Goal: Information Seeking & Learning: Understand process/instructions

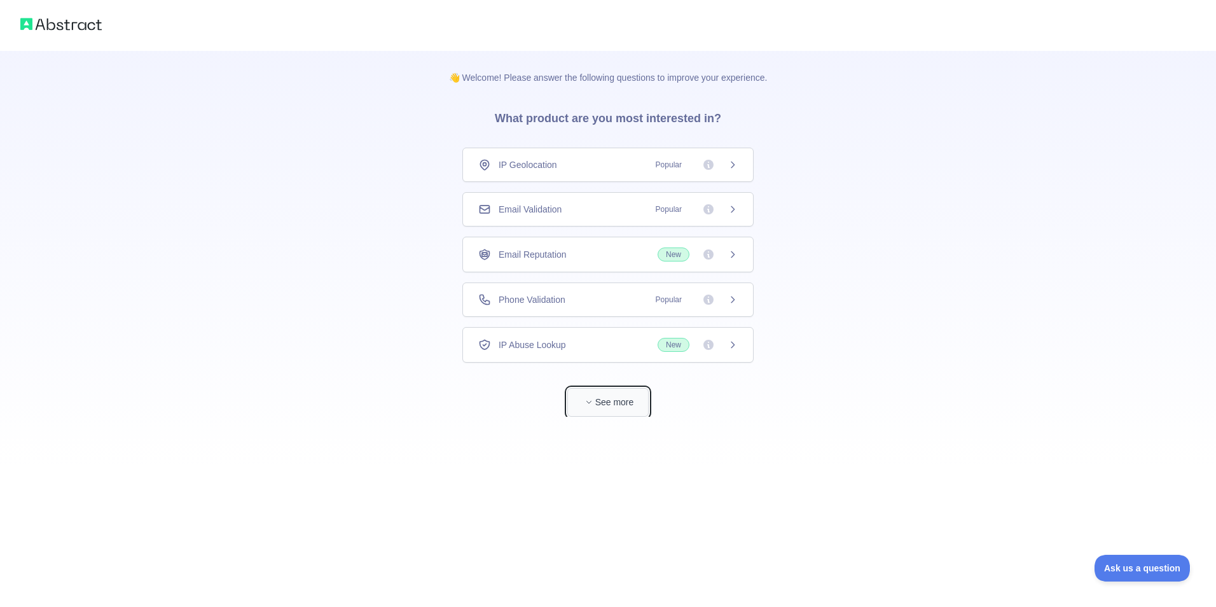
click at [629, 398] on button "See more" at bounding box center [607, 402] width 81 height 29
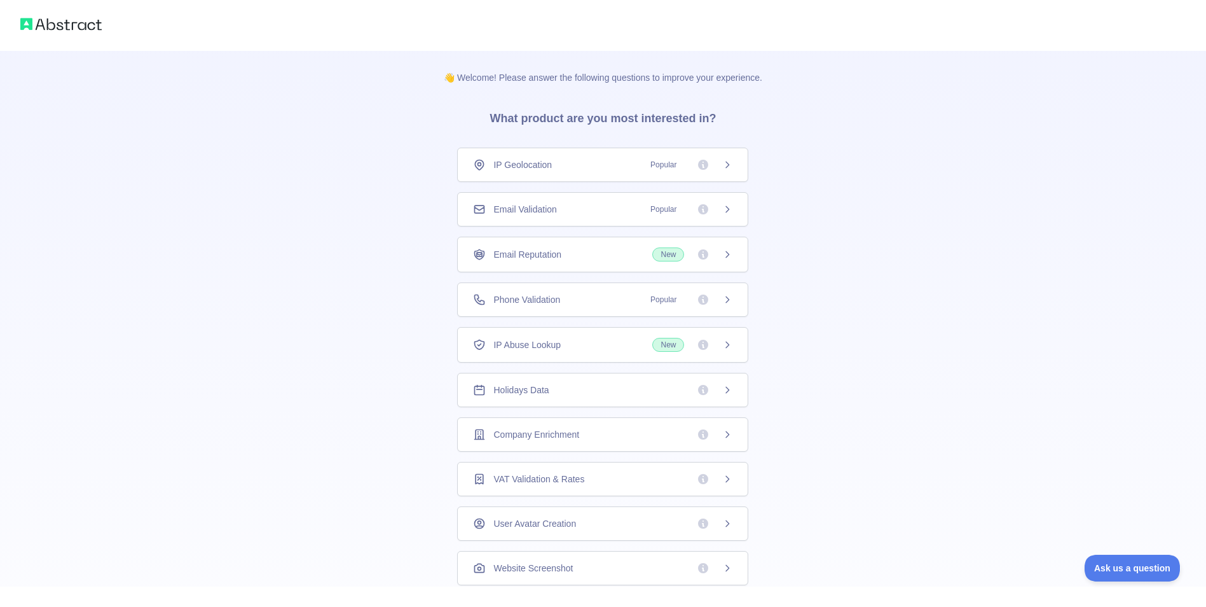
click at [581, 297] on div "Phone Validation Popular" at bounding box center [602, 299] width 259 height 13
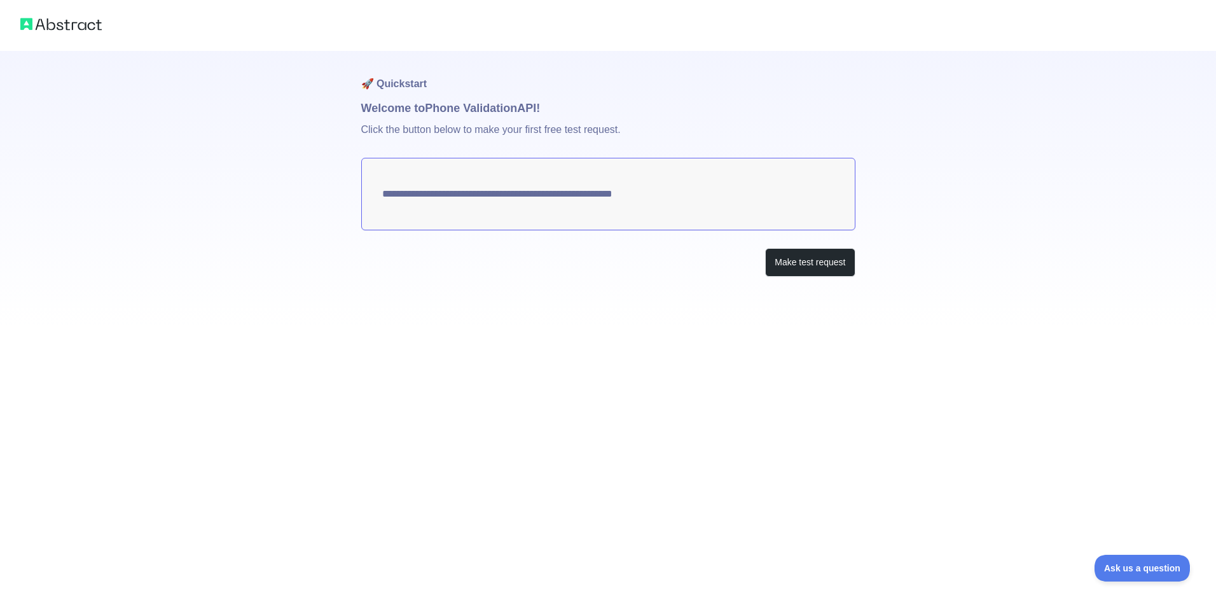
drag, startPoint x: 699, startPoint y: 184, endPoint x: 687, endPoint y: 192, distance: 14.6
click at [687, 192] on textarea "**********" at bounding box center [608, 194] width 494 height 72
drag, startPoint x: 692, startPoint y: 188, endPoint x: 674, endPoint y: 195, distance: 19.7
click at [690, 188] on textarea "**********" at bounding box center [608, 194] width 494 height 72
drag, startPoint x: 674, startPoint y: 195, endPoint x: 666, endPoint y: 197, distance: 8.0
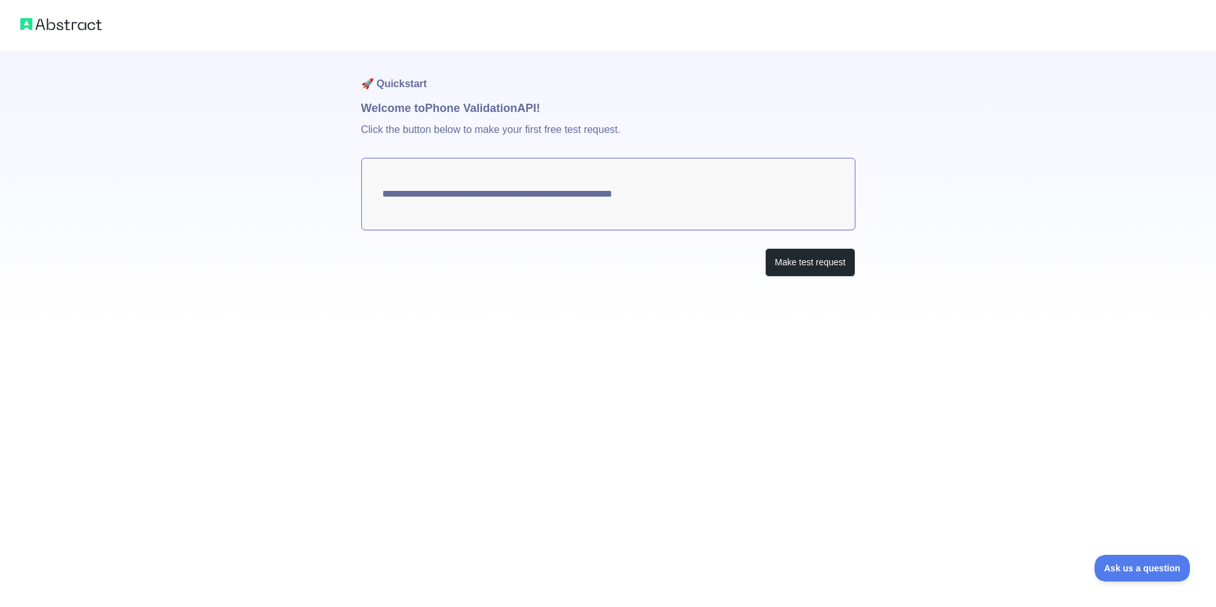
click at [670, 196] on textarea "**********" at bounding box center [608, 194] width 494 height 72
click at [662, 198] on textarea "**********" at bounding box center [608, 194] width 494 height 72
click at [630, 189] on textarea "**********" at bounding box center [608, 194] width 494 height 72
click at [619, 207] on textarea "**********" at bounding box center [608, 194] width 494 height 72
click at [541, 210] on textarea "**********" at bounding box center [608, 194] width 494 height 72
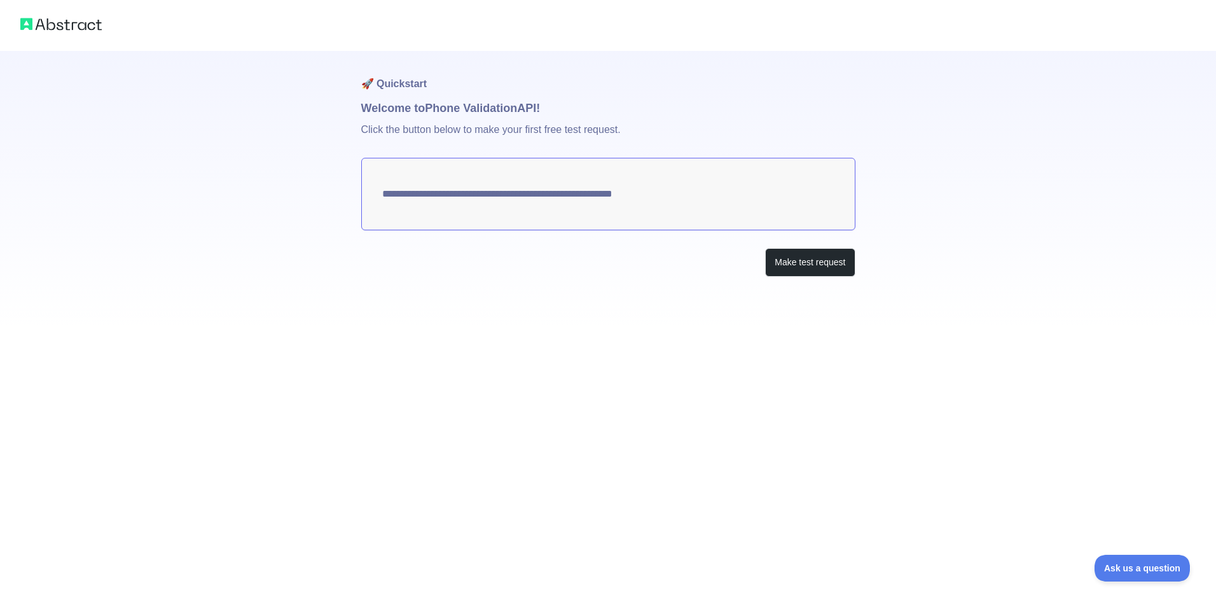
click at [480, 199] on textarea "**********" at bounding box center [608, 194] width 494 height 72
click at [476, 196] on textarea "**********" at bounding box center [608, 194] width 494 height 72
click at [397, 163] on textarea "**********" at bounding box center [608, 194] width 494 height 72
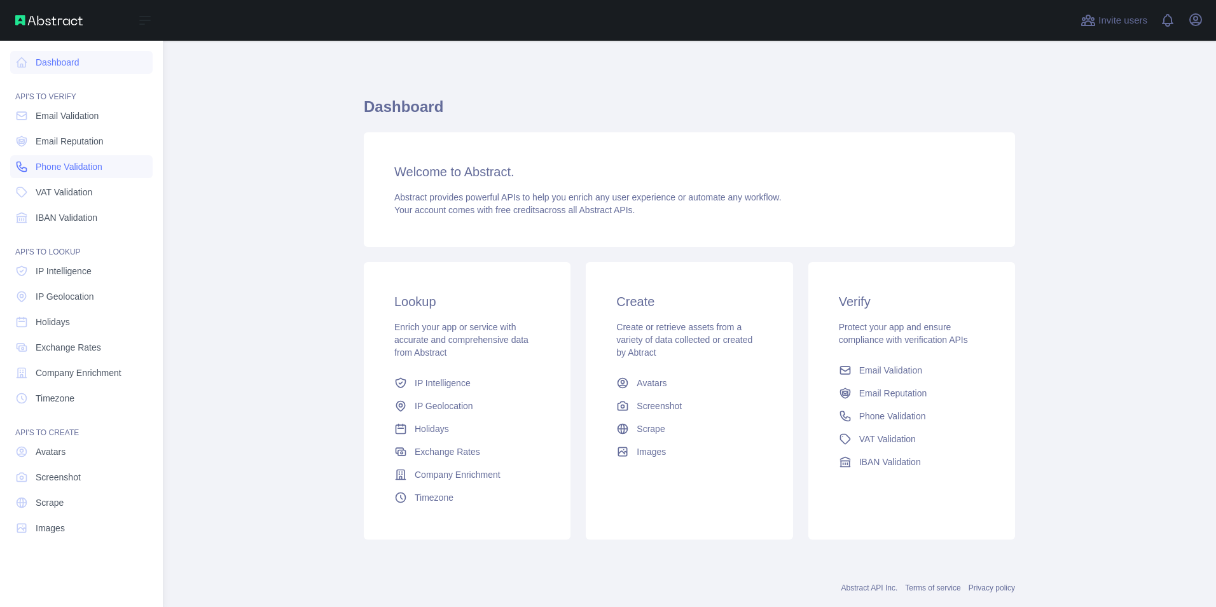
click at [44, 163] on span "Phone Validation" at bounding box center [69, 166] width 67 height 13
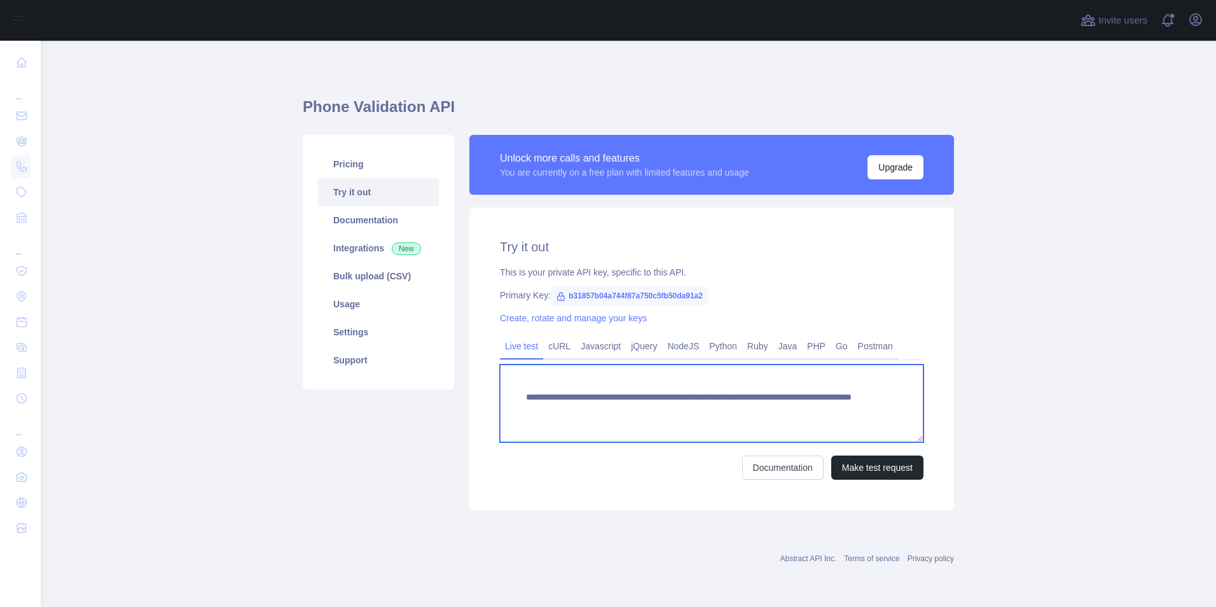
click at [706, 406] on textarea "**********" at bounding box center [711, 403] width 423 height 78
drag, startPoint x: 847, startPoint y: 416, endPoint x: 749, endPoint y: 430, distance: 99.5
click at [749, 430] on textarea "**********" at bounding box center [711, 403] width 423 height 78
paste textarea "**********"
type textarea "**********"
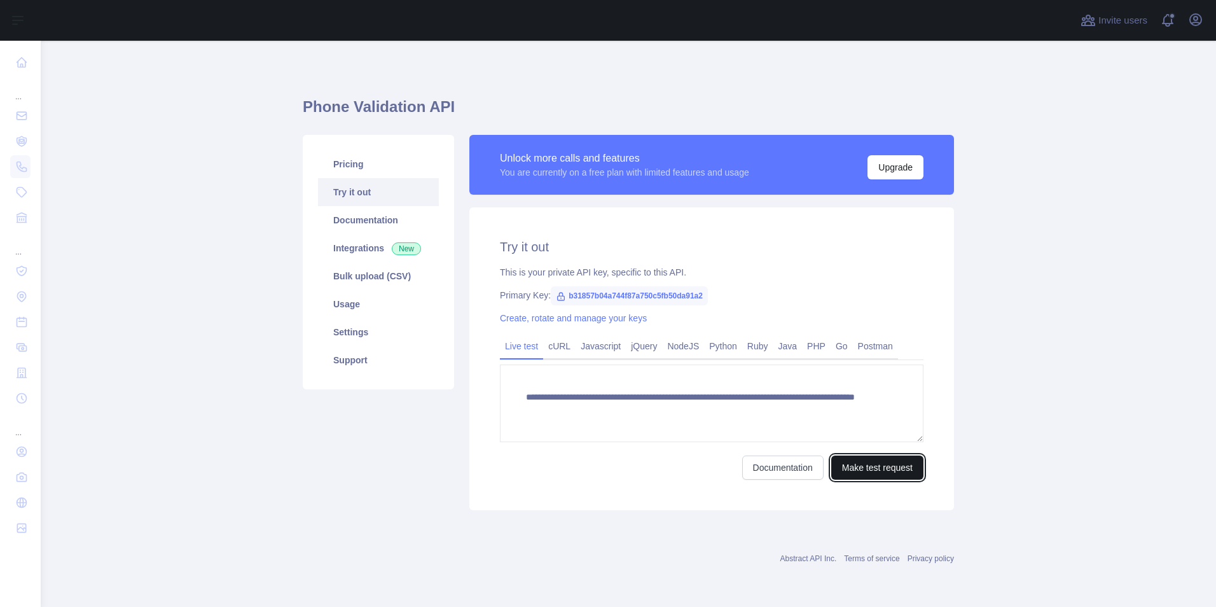
click at [886, 467] on button "Make test request" at bounding box center [877, 467] width 92 height 24
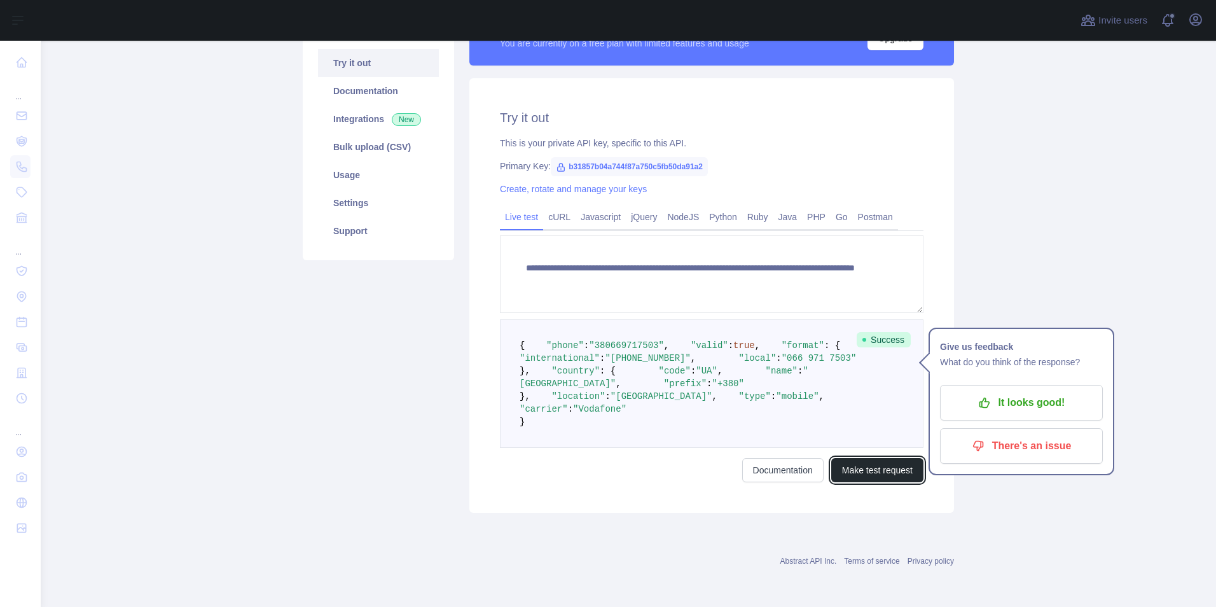
scroll to position [244, 0]
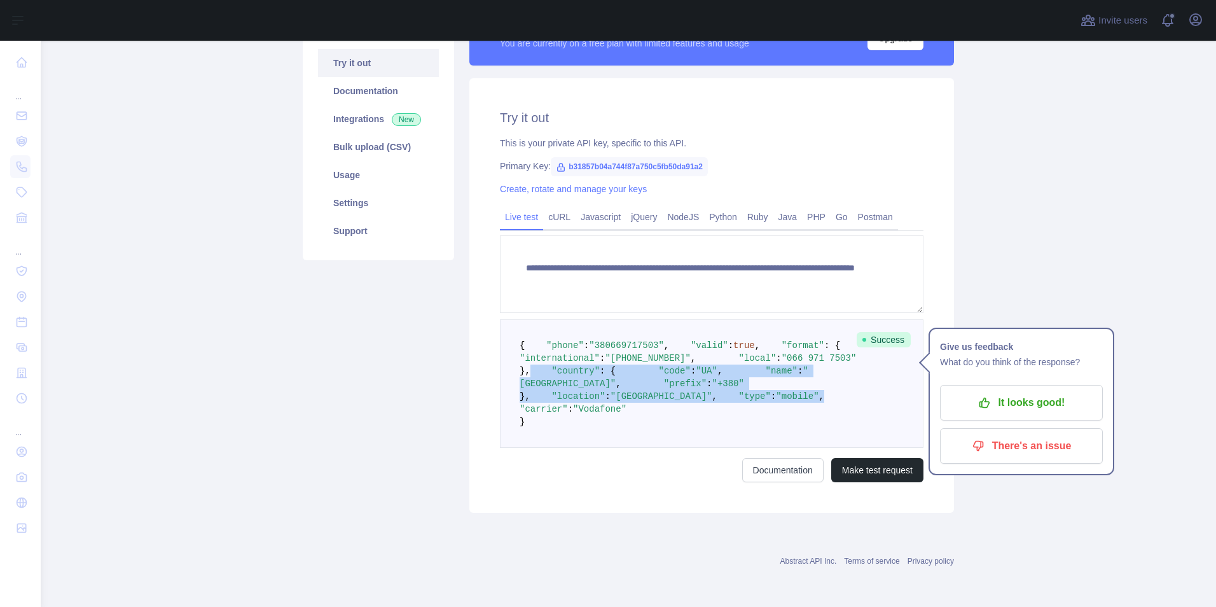
drag, startPoint x: 525, startPoint y: 313, endPoint x: 622, endPoint y: 392, distance: 124.7
click at [622, 392] on pre "{ "phone" : "380669717503" , "valid" : true , "format" : { "international" : "+…" at bounding box center [711, 383] width 423 height 128
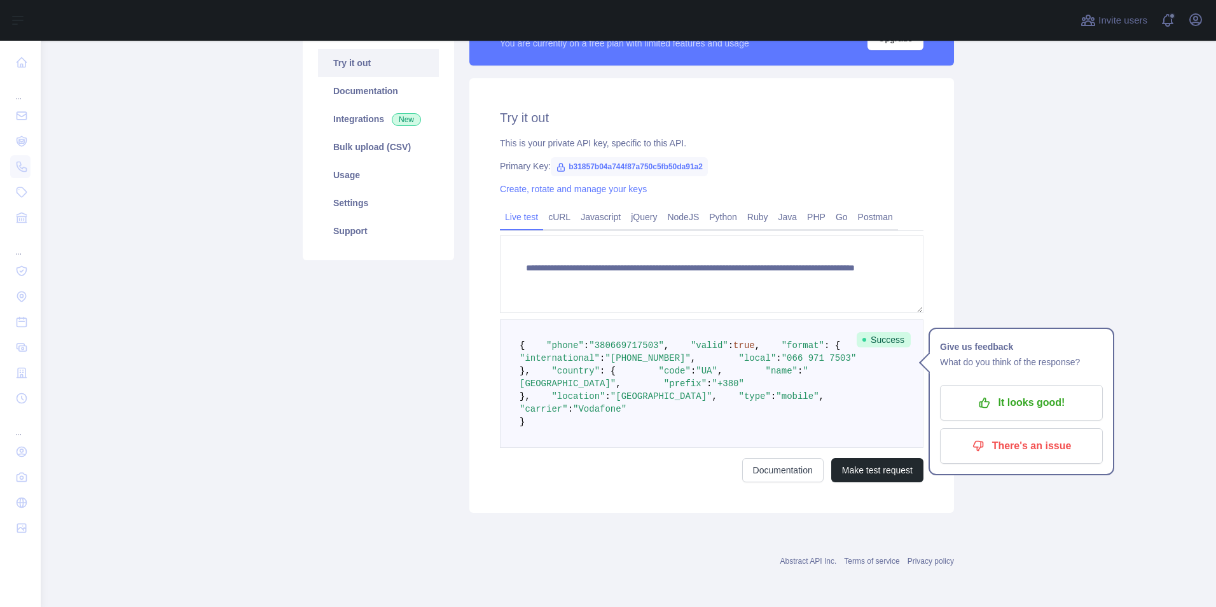
drag, startPoint x: 622, startPoint y: 392, endPoint x: 615, endPoint y: 403, distance: 13.1
click at [615, 404] on span ""Vodafone"" at bounding box center [599, 409] width 53 height 10
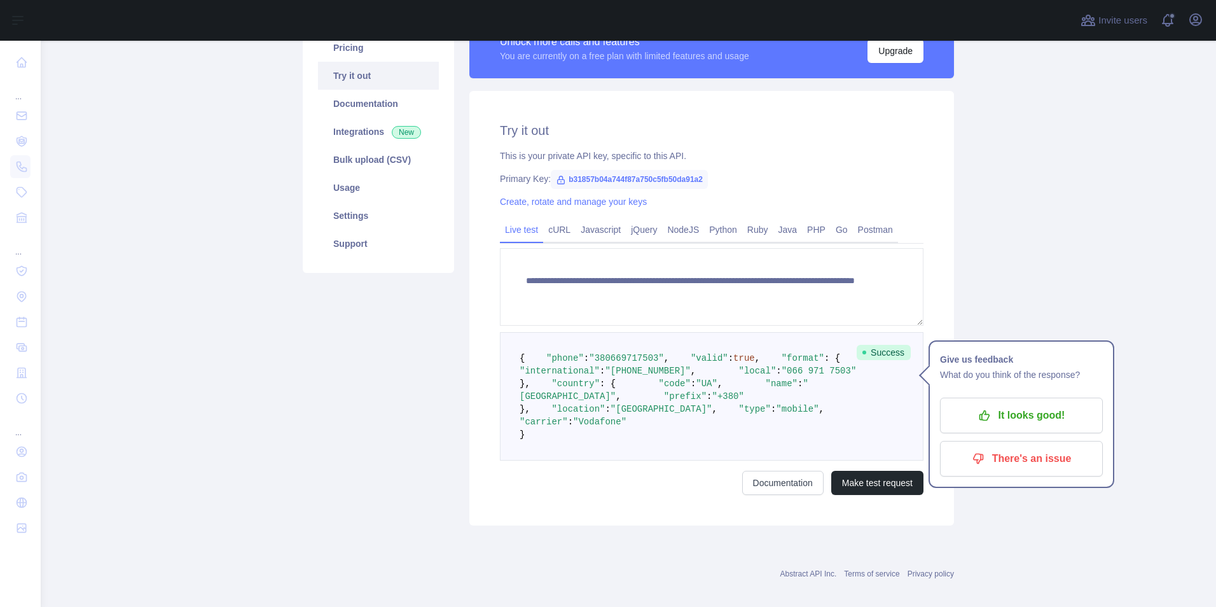
drag, startPoint x: 546, startPoint y: 388, endPoint x: 586, endPoint y: 430, distance: 57.6
click at [586, 430] on pre "{ "phone" : "380669717503" , "valid" : true , "format" : { "international" : "+…" at bounding box center [711, 396] width 423 height 128
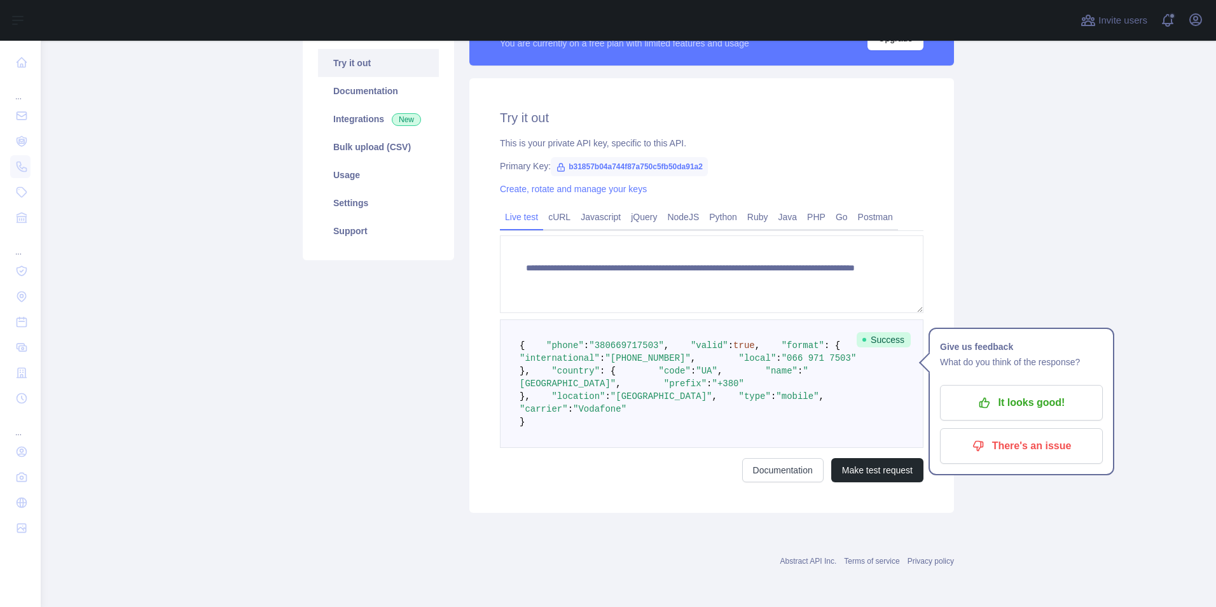
scroll to position [180, 0]
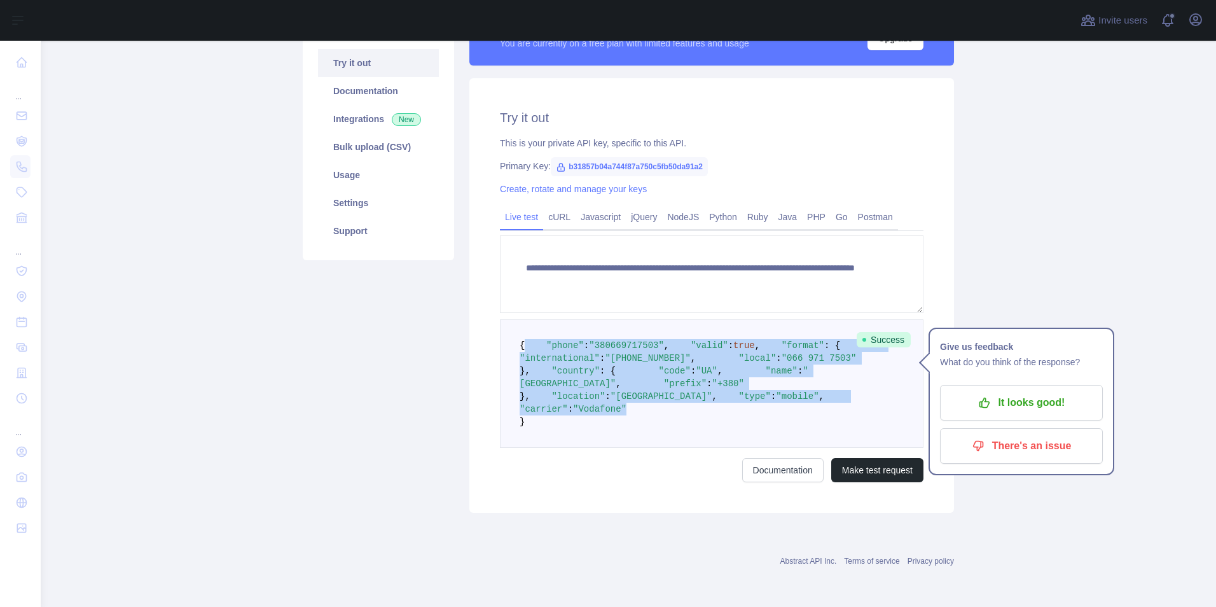
drag, startPoint x: 535, startPoint y: 297, endPoint x: 659, endPoint y: 470, distance: 212.4
click at [659, 448] on pre "{ "phone" : "380669717503" , "valid" : true , "format" : { "international" : "+…" at bounding box center [711, 383] width 423 height 128
copy code ""phone" : "380669717503" , "valid" : true , "format" : { "international" : "+38…"
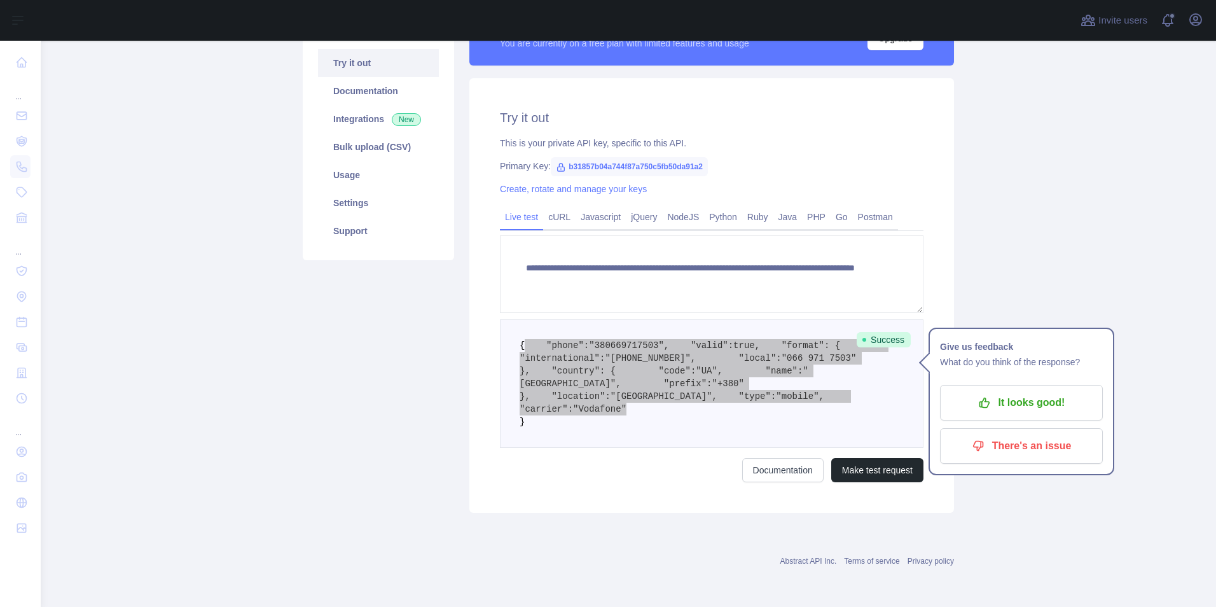
scroll to position [0, 0]
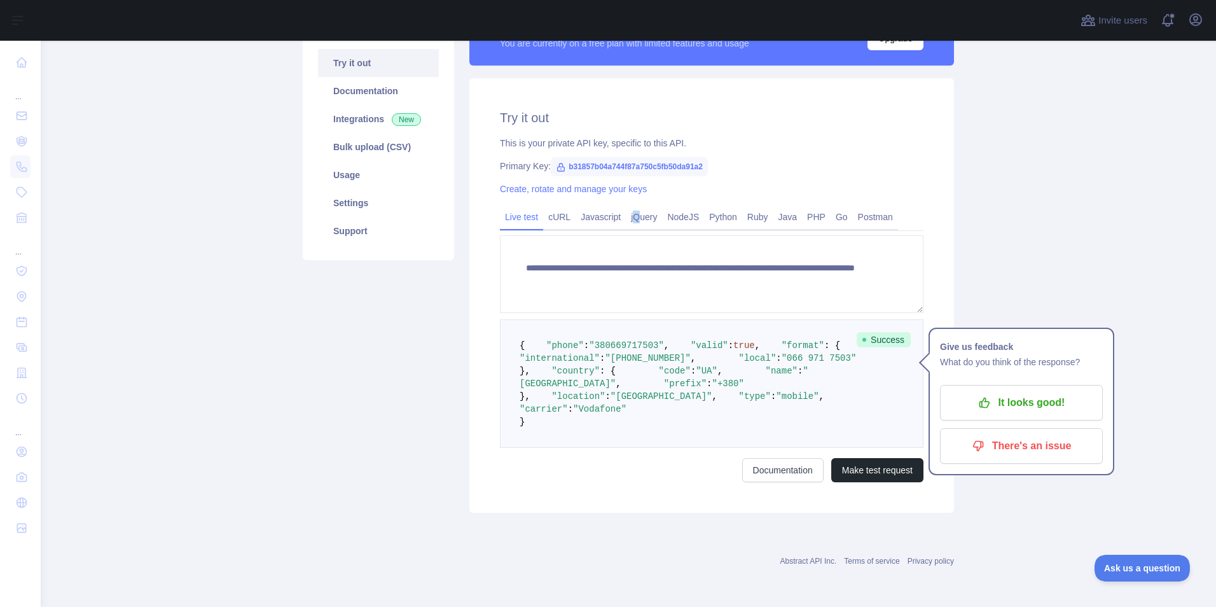
click at [631, 147] on div "**********" at bounding box center [711, 295] width 484 height 434
drag, startPoint x: 671, startPoint y: 190, endPoint x: 554, endPoint y: 170, distance: 118.7
click at [554, 207] on link "cURL" at bounding box center [559, 217] width 32 height 20
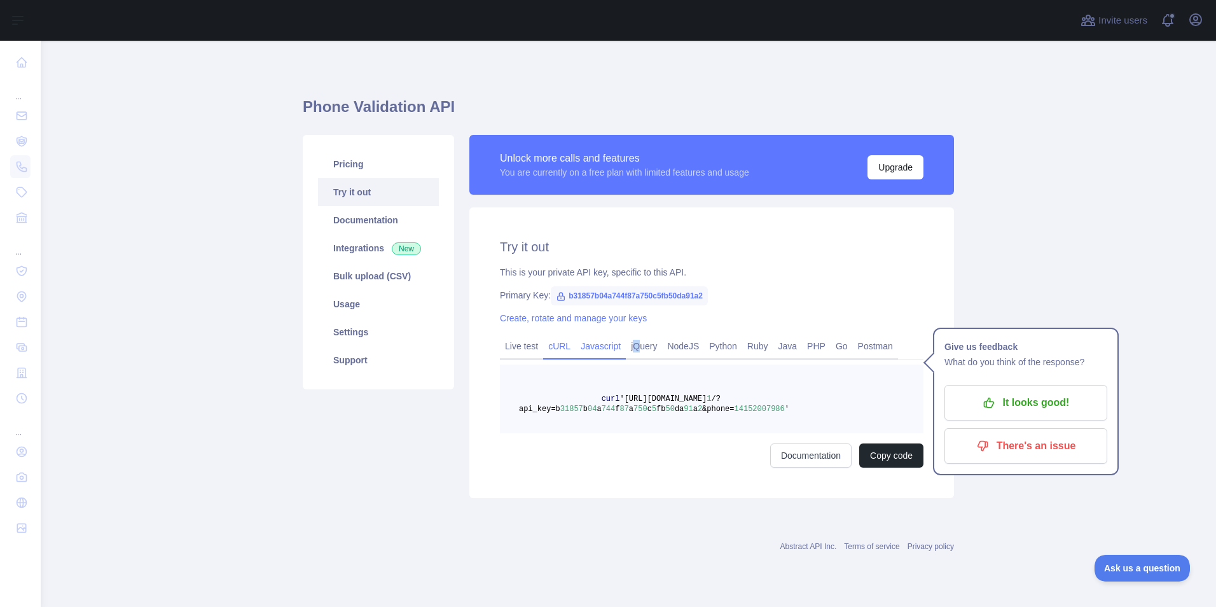
click at [602, 340] on link "Javascript" at bounding box center [600, 346] width 50 height 20
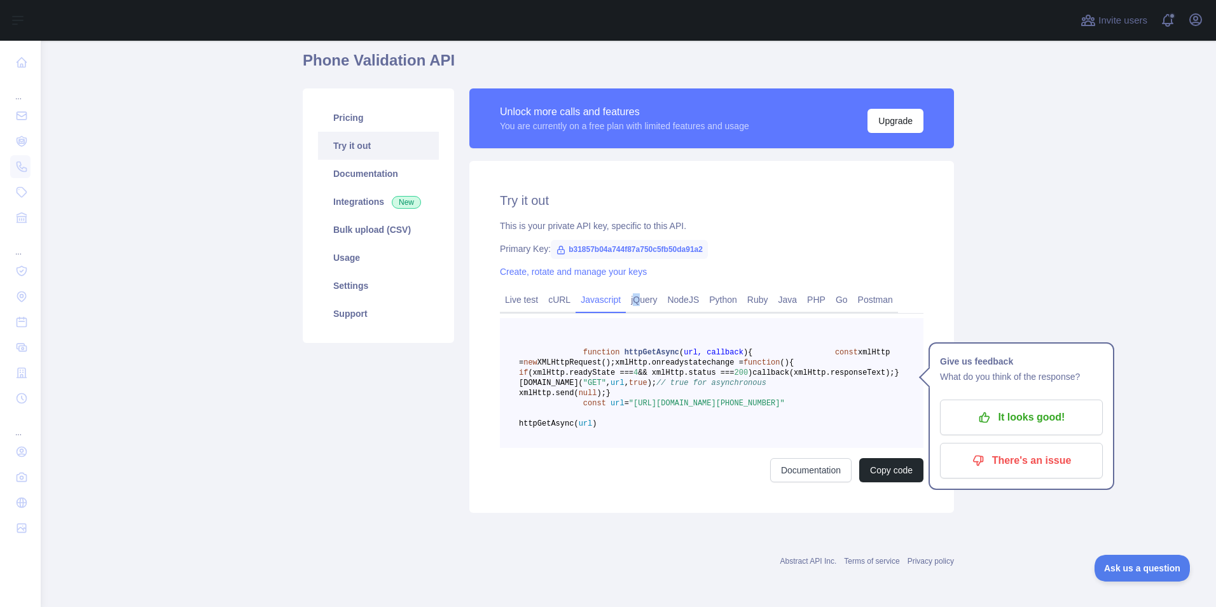
scroll to position [64, 0]
click at [526, 289] on link "Live test" at bounding box center [521, 299] width 43 height 20
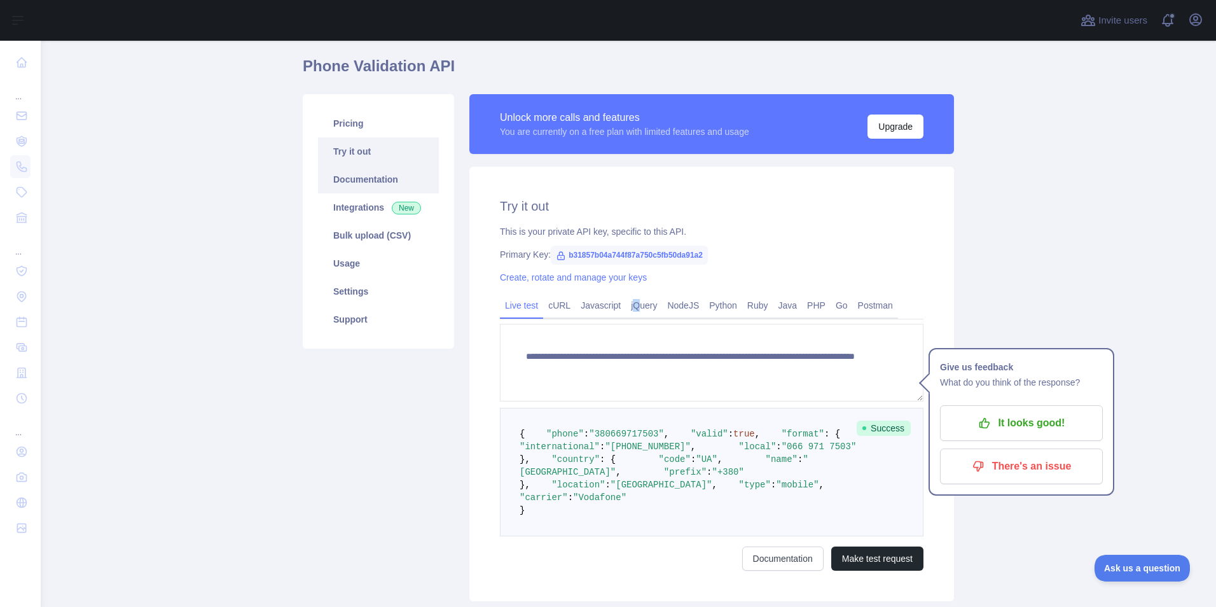
scroll to position [0, 0]
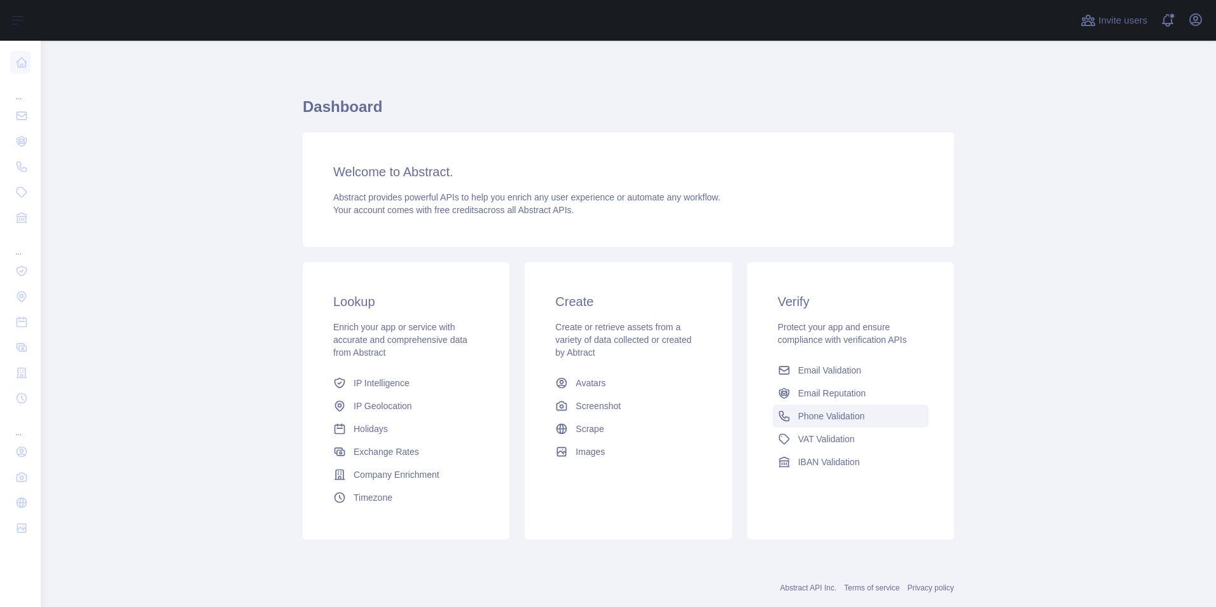
click at [871, 418] on link "Phone Validation" at bounding box center [850, 415] width 156 height 23
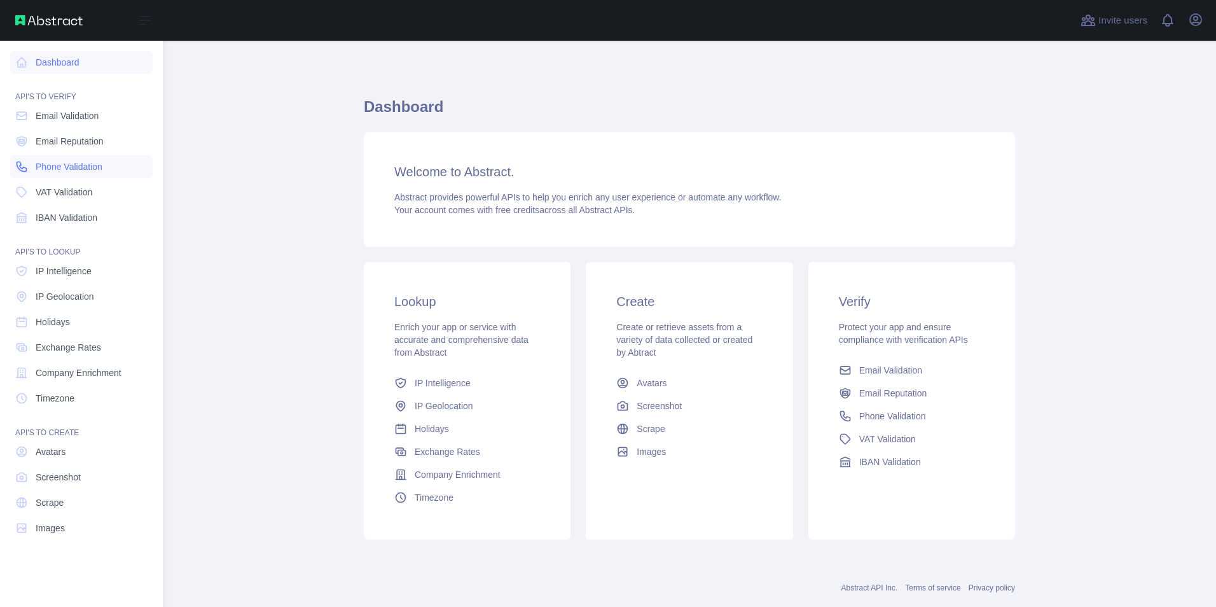
click at [92, 164] on span "Phone Validation" at bounding box center [69, 166] width 67 height 13
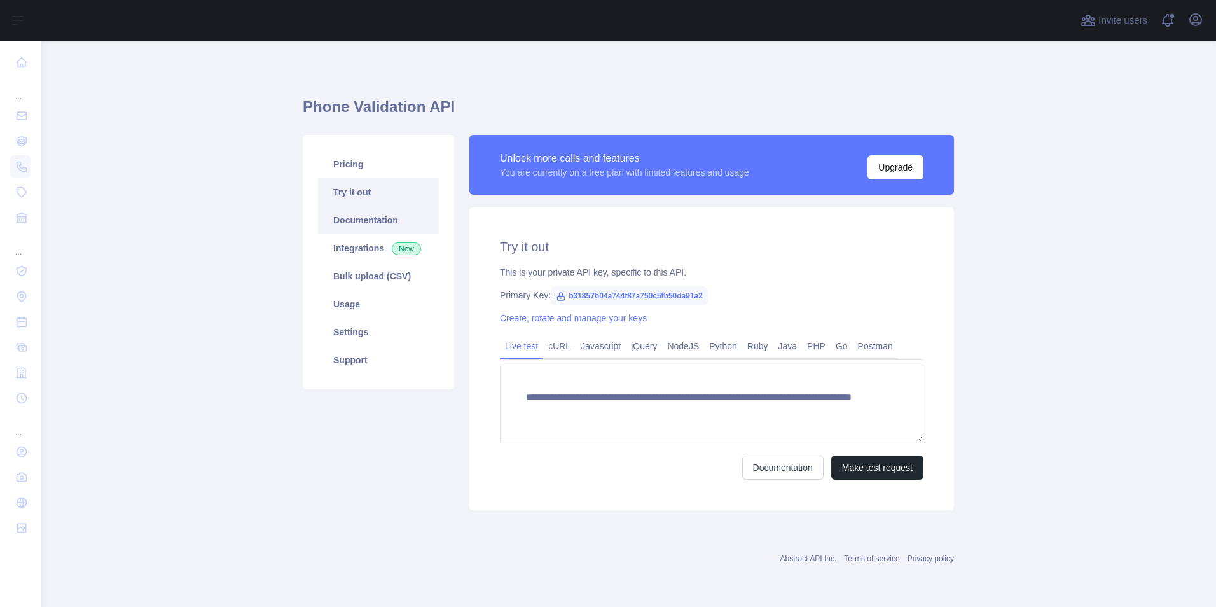
click at [375, 210] on link "Documentation" at bounding box center [378, 220] width 121 height 28
click at [364, 160] on link "Pricing" at bounding box center [378, 164] width 121 height 28
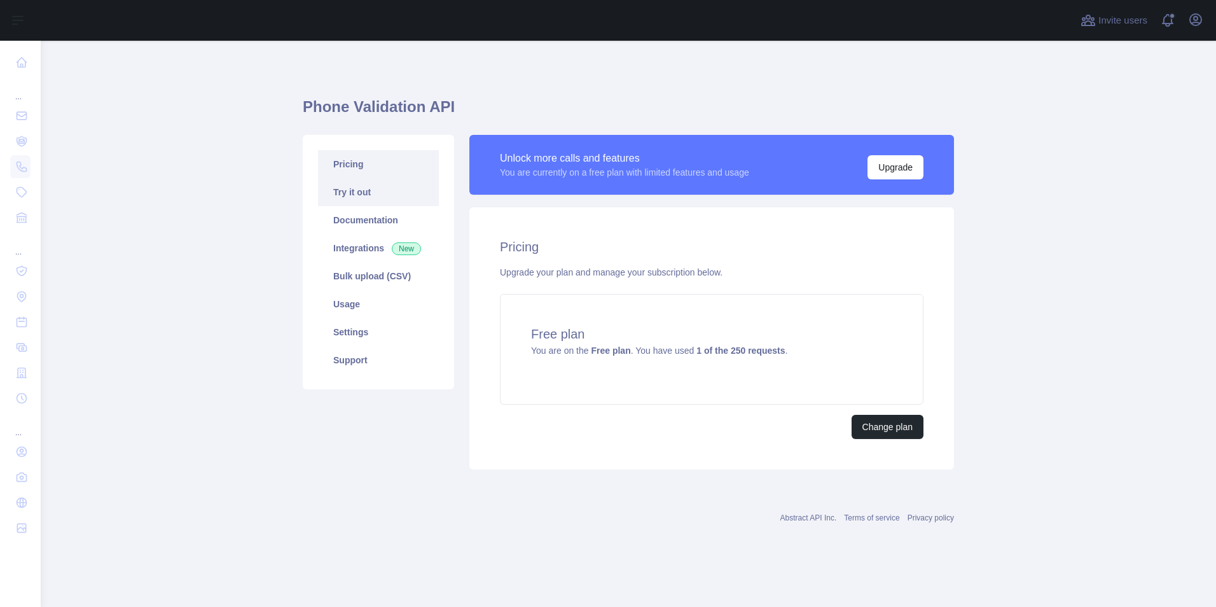
click at [376, 189] on link "Try it out" at bounding box center [378, 192] width 121 height 28
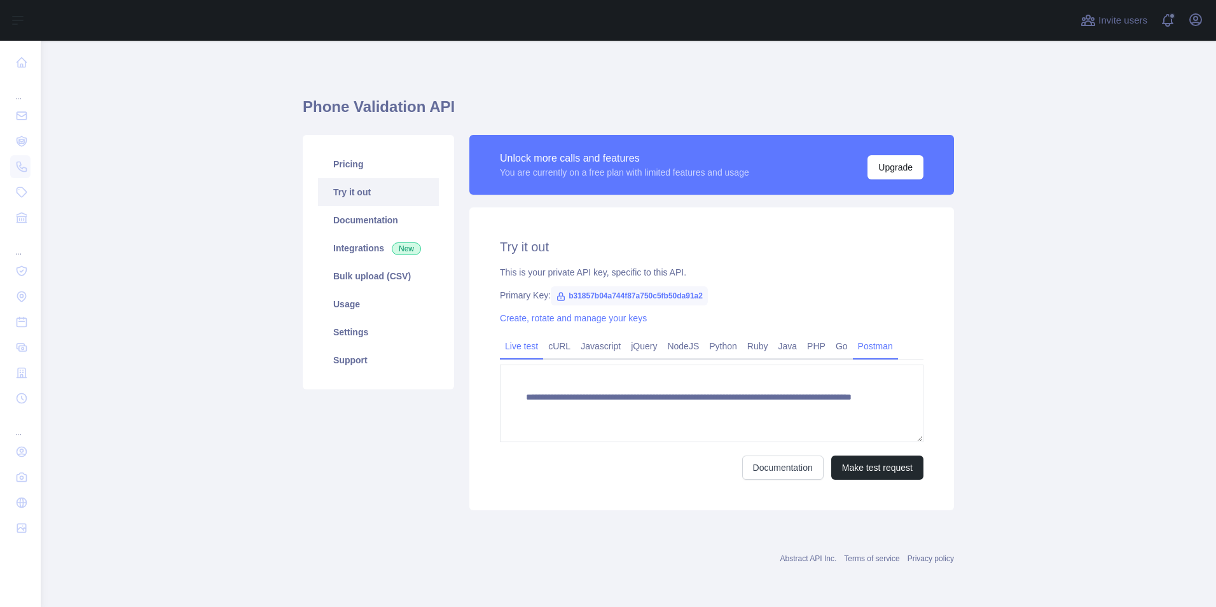
click at [853, 355] on link "Postman" at bounding box center [875, 346] width 45 height 20
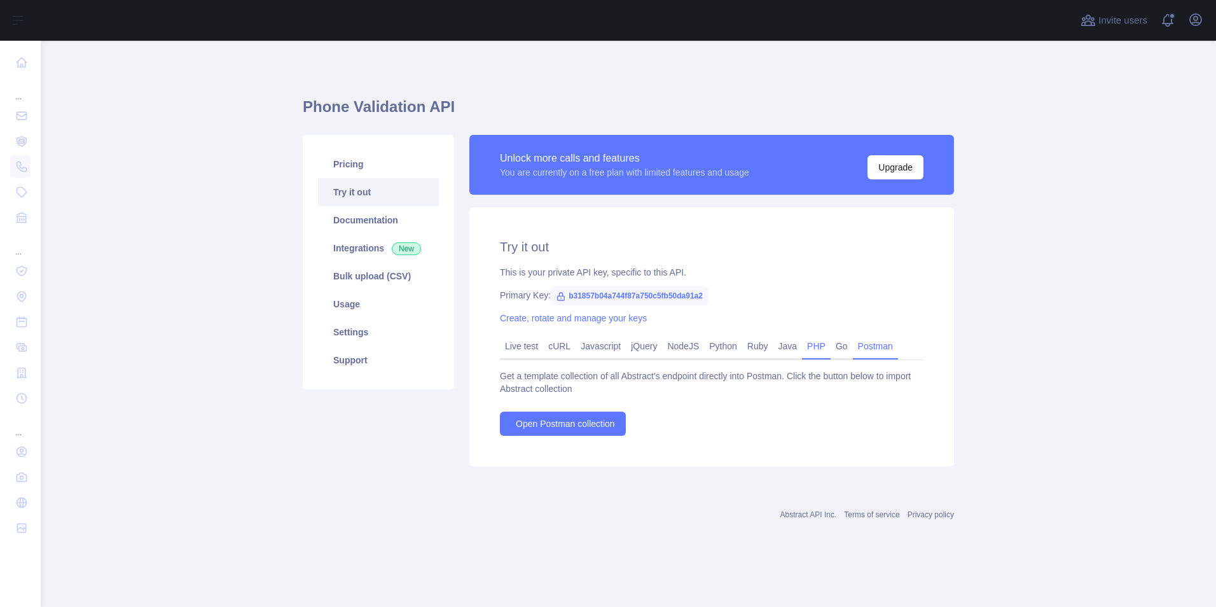
click at [813, 348] on link "PHP" at bounding box center [816, 346] width 29 height 20
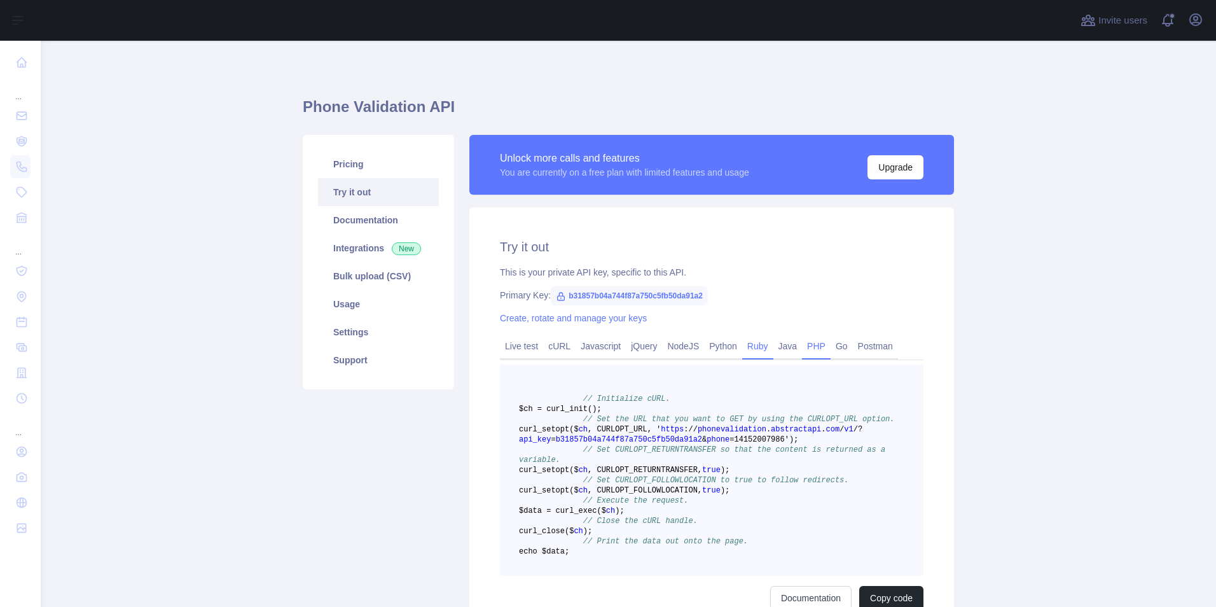
click at [754, 351] on link "Ruby" at bounding box center [757, 346] width 31 height 20
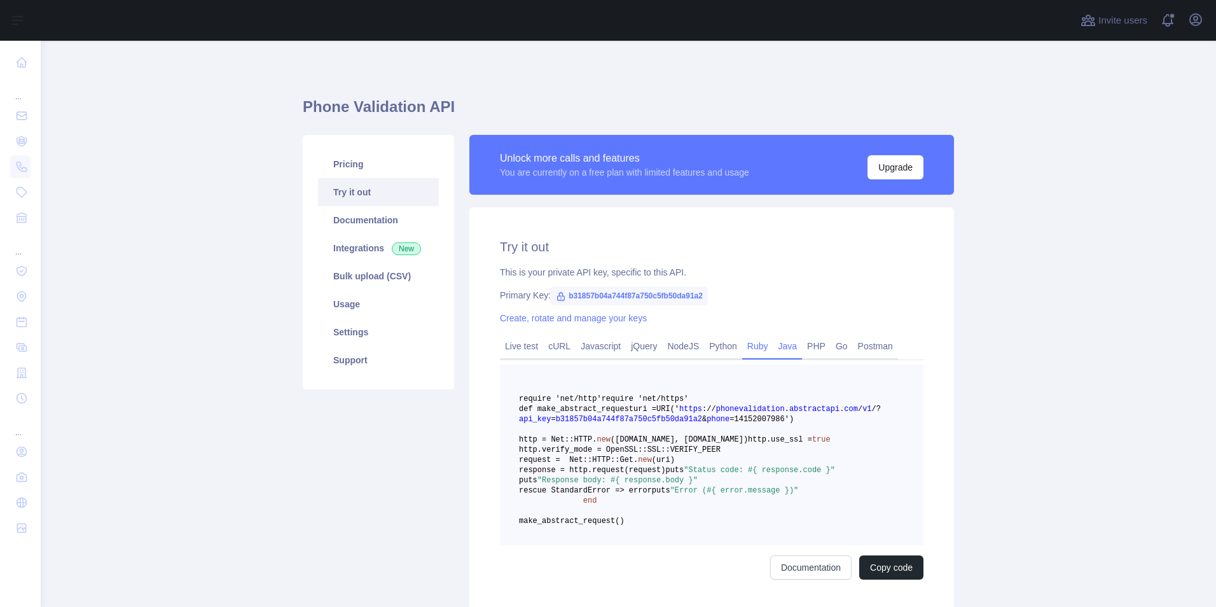
click at [776, 352] on link "Java" at bounding box center [787, 346] width 29 height 20
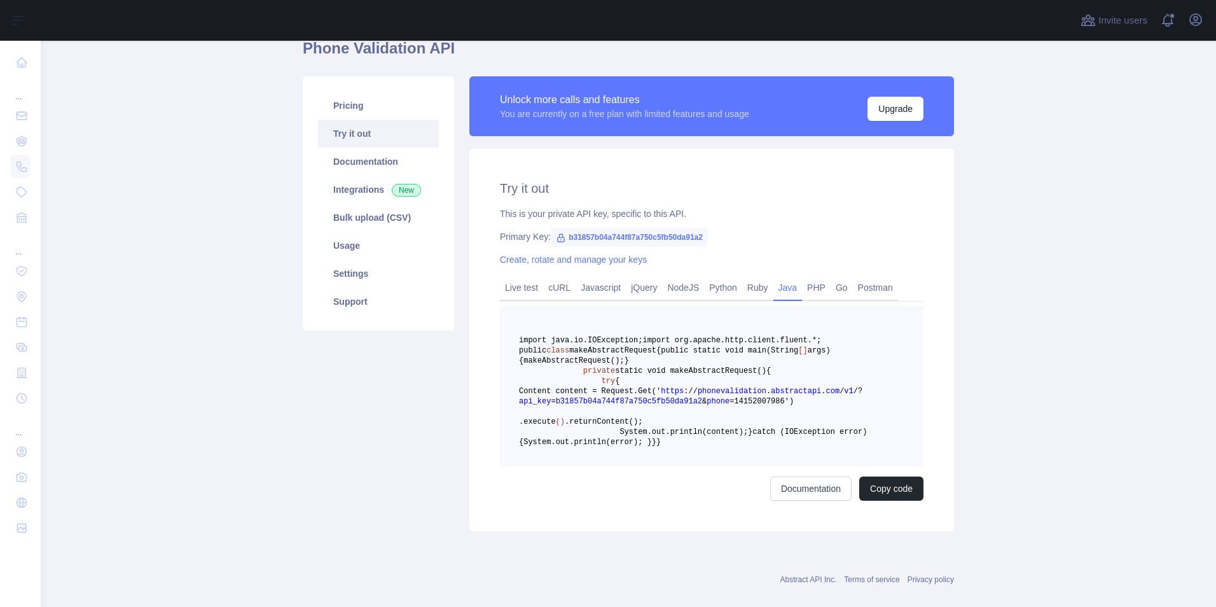
scroll to position [18, 0]
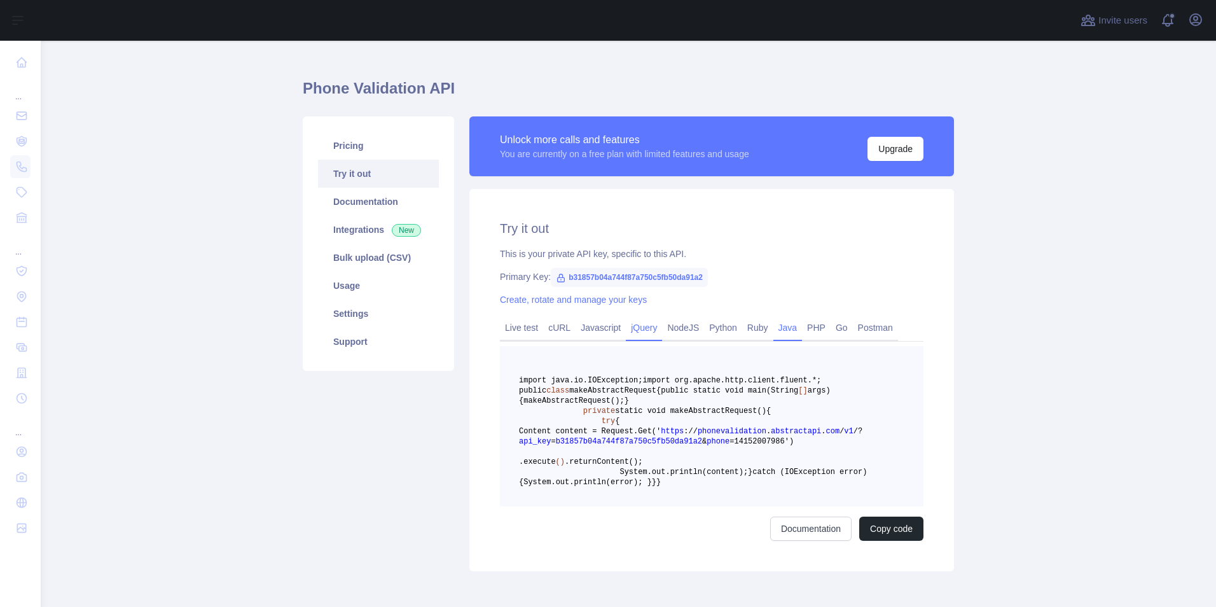
click at [641, 329] on link "jQuery" at bounding box center [644, 327] width 36 height 20
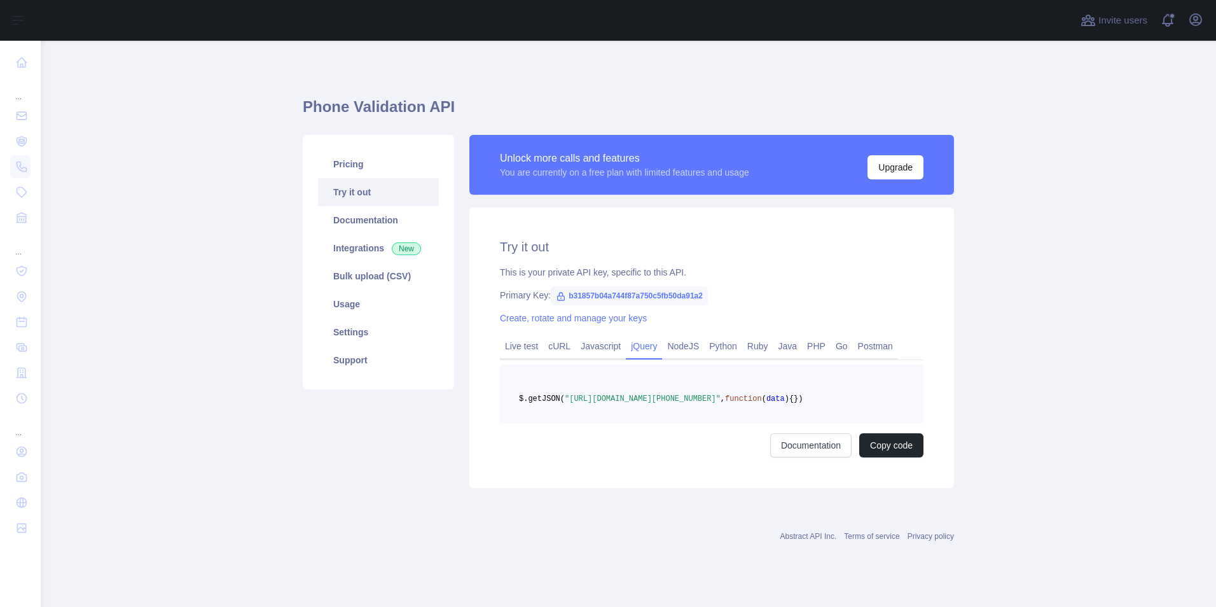
click at [585, 363] on div "Live test cURL Javascript jQuery NodeJS Python Ruby Java PHP Go Postman $.getJS…" at bounding box center [711, 395] width 423 height 123
click at [600, 356] on link "Javascript" at bounding box center [600, 346] width 50 height 20
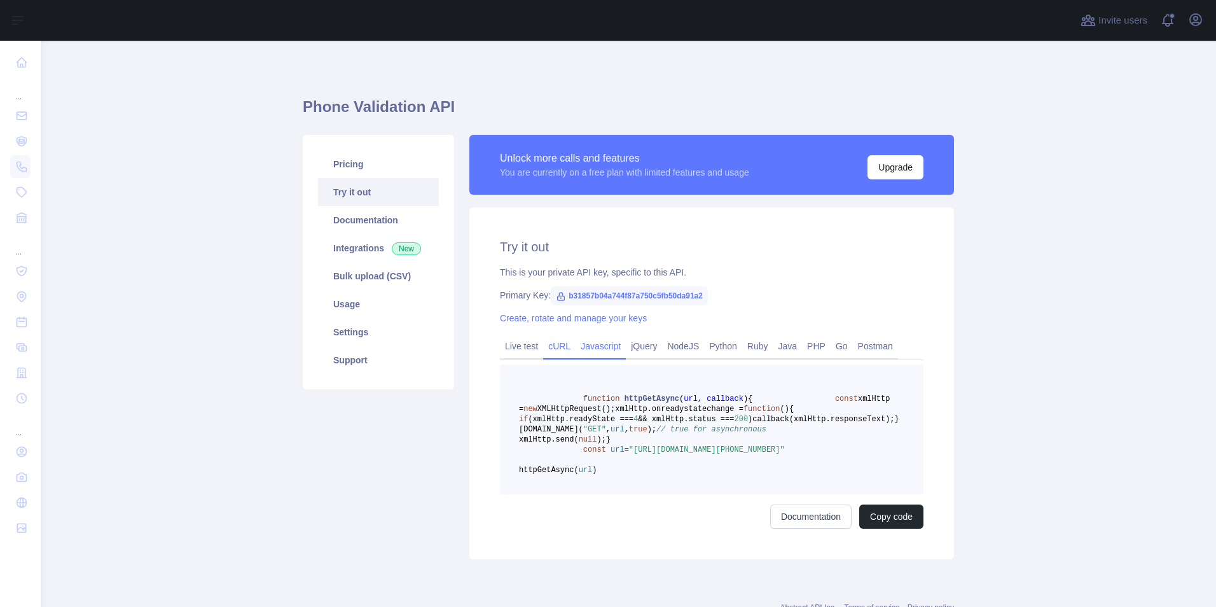
click at [544, 358] on div "cURL" at bounding box center [559, 350] width 32 height 20
click at [551, 341] on link "cURL" at bounding box center [559, 346] width 32 height 20
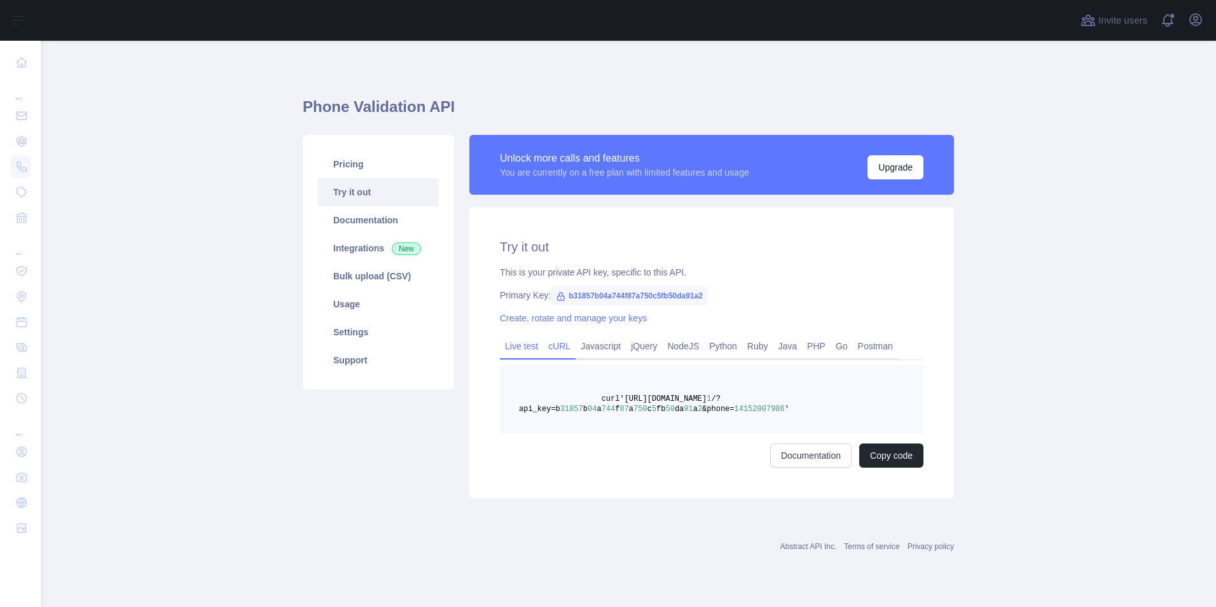
click at [513, 344] on link "Live test" at bounding box center [521, 346] width 43 height 20
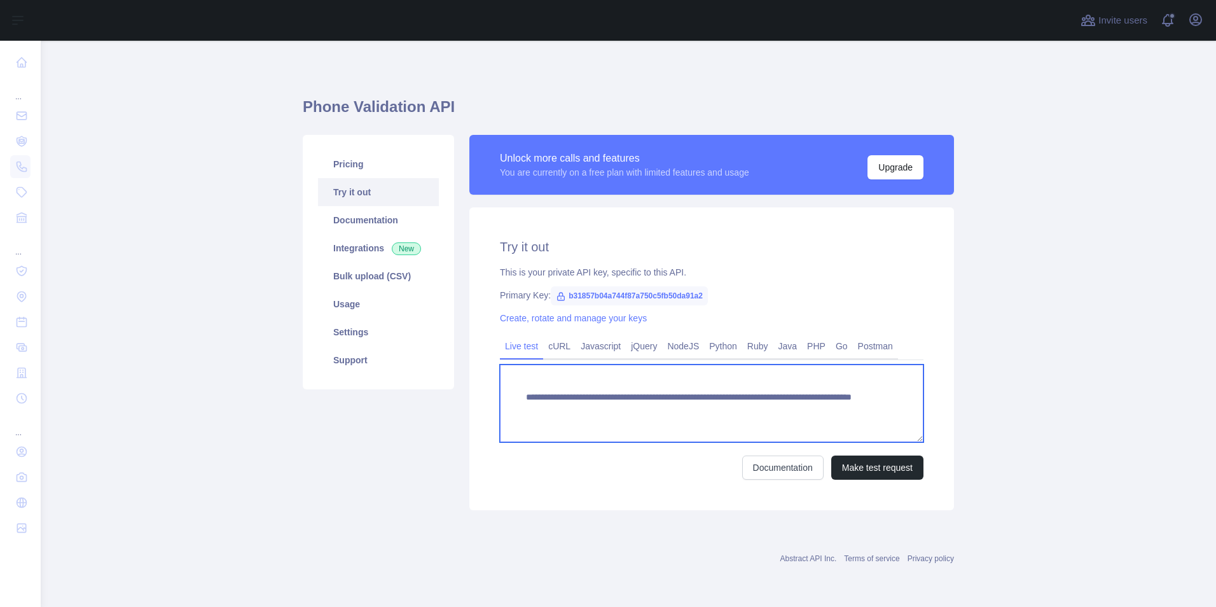
drag, startPoint x: 819, startPoint y: 409, endPoint x: 750, endPoint y: 420, distance: 70.1
click at [750, 420] on textarea "**********" at bounding box center [711, 403] width 423 height 78
paste textarea "**********"
type textarea "**********"
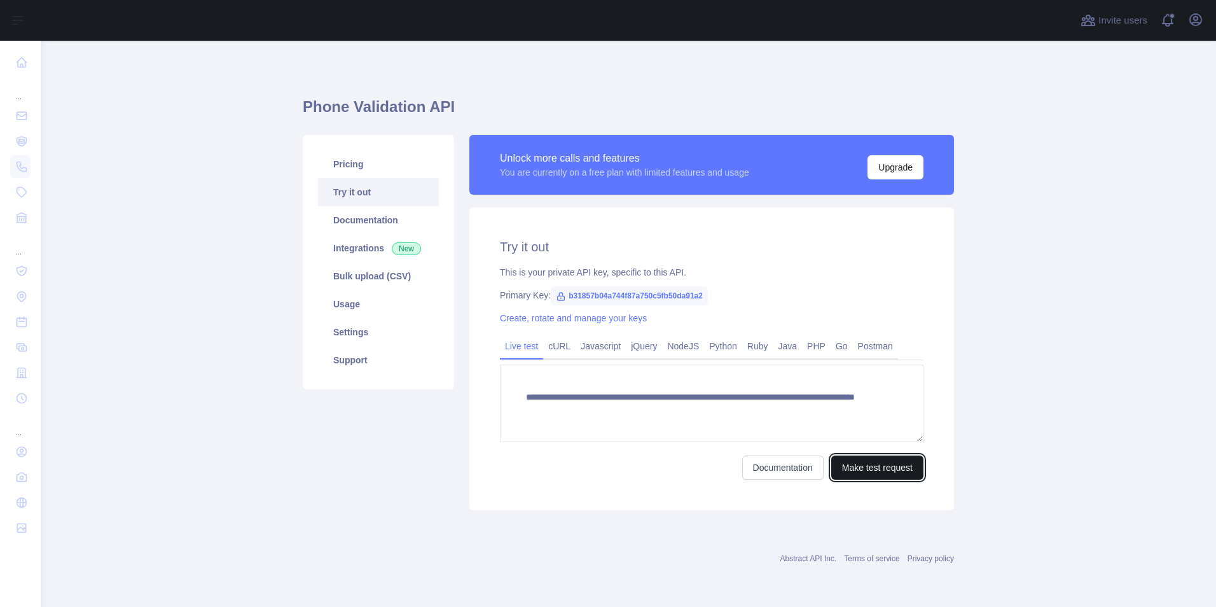
click at [889, 465] on button "Make test request" at bounding box center [877, 467] width 92 height 24
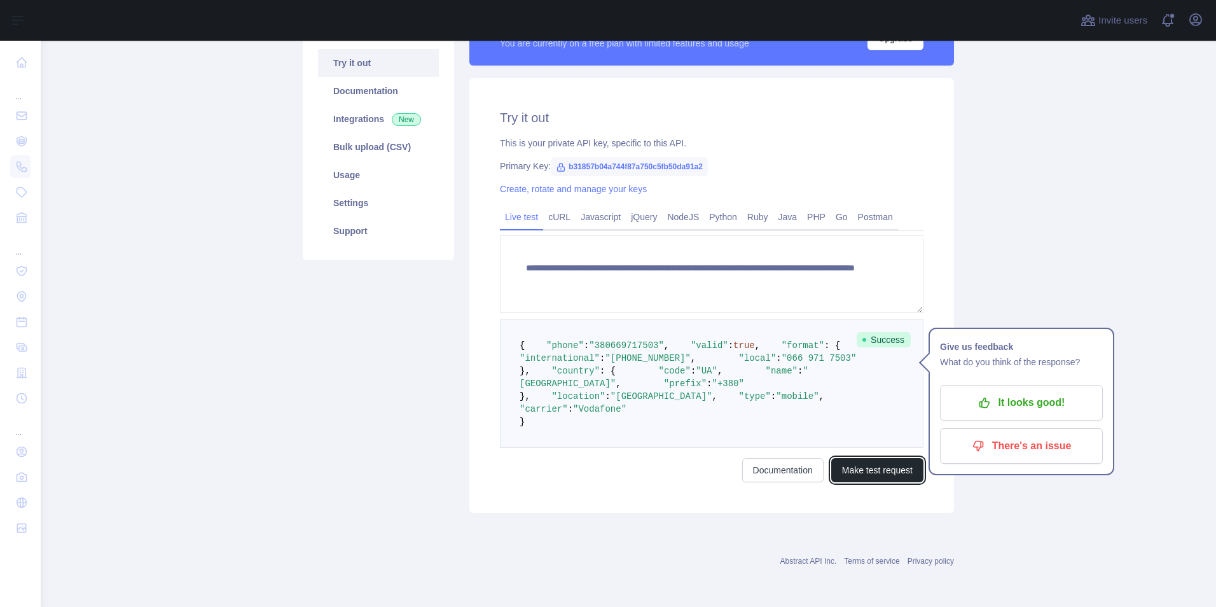
scroll to position [244, 0]
drag, startPoint x: 552, startPoint y: 339, endPoint x: 633, endPoint y: 371, distance: 86.8
click at [633, 371] on pre "{ "phone" : "[PHONE_NUMBER]" , "valid" : true , "format" : { "international" : …" at bounding box center [711, 383] width 423 height 128
drag, startPoint x: 633, startPoint y: 371, endPoint x: 561, endPoint y: 348, distance: 76.0
click at [765, 366] on span ""name"" at bounding box center [781, 371] width 32 height 10
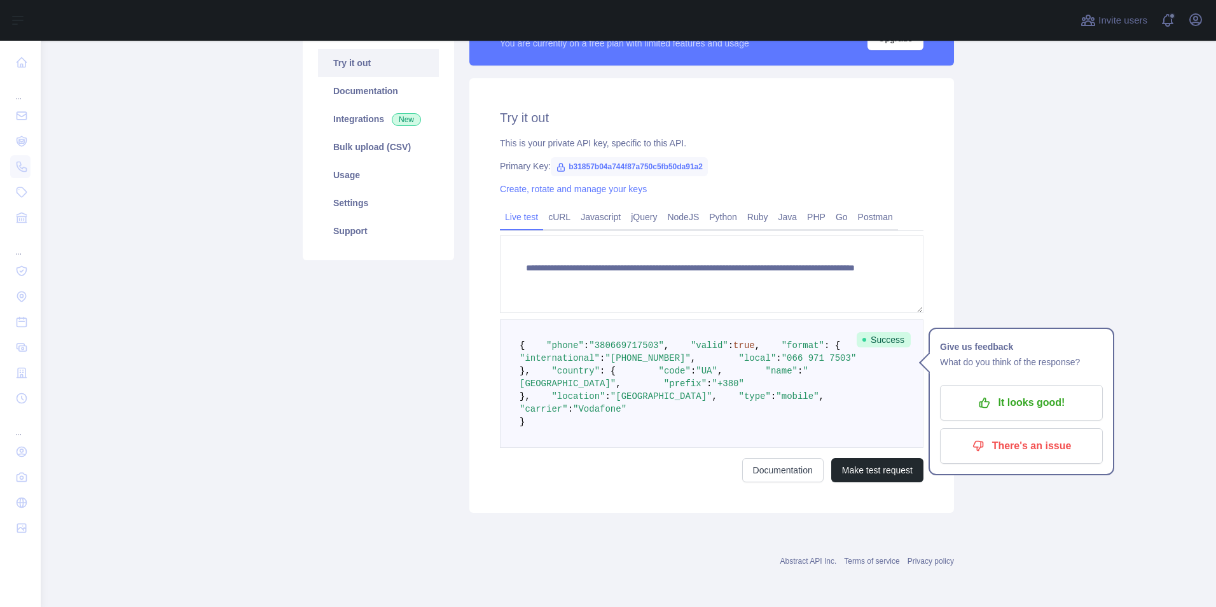
drag, startPoint x: 538, startPoint y: 378, endPoint x: 637, endPoint y: 413, distance: 105.0
click at [637, 413] on pre "{ "phone" : "[PHONE_NUMBER]" , "valid" : true , "format" : { "international" : …" at bounding box center [711, 383] width 423 height 128
drag, startPoint x: 637, startPoint y: 413, endPoint x: 624, endPoint y: 411, distance: 12.9
click at [624, 411] on span ""Vodafone"" at bounding box center [599, 409] width 53 height 10
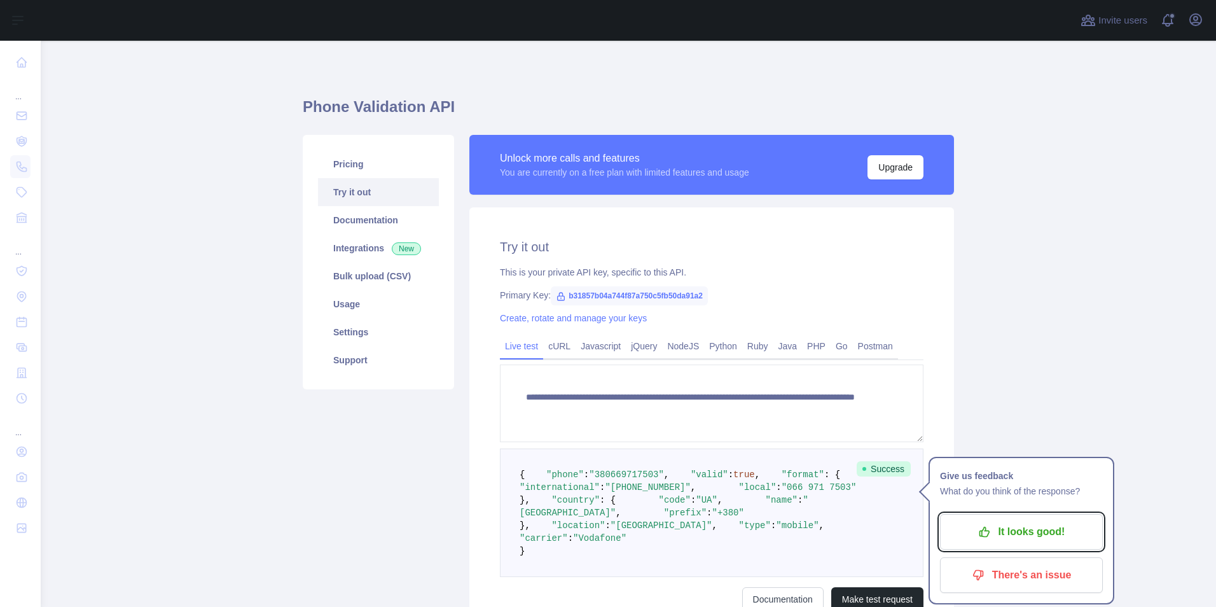
click at [1026, 523] on p "It looks good!" at bounding box center [1021, 532] width 144 height 22
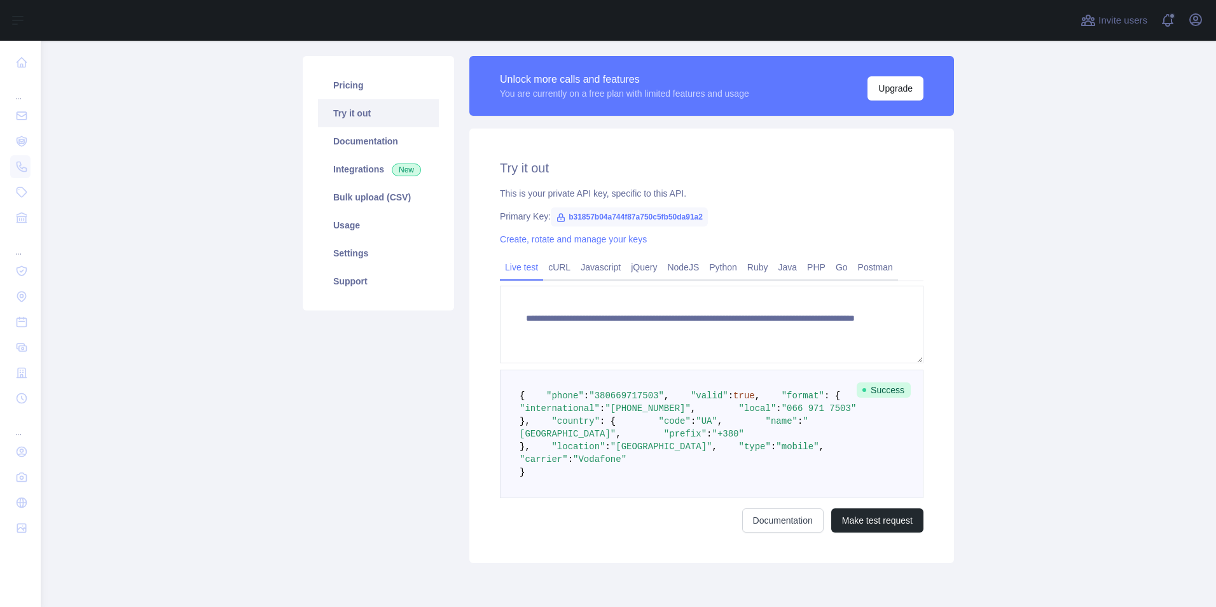
scroll to position [64, 0]
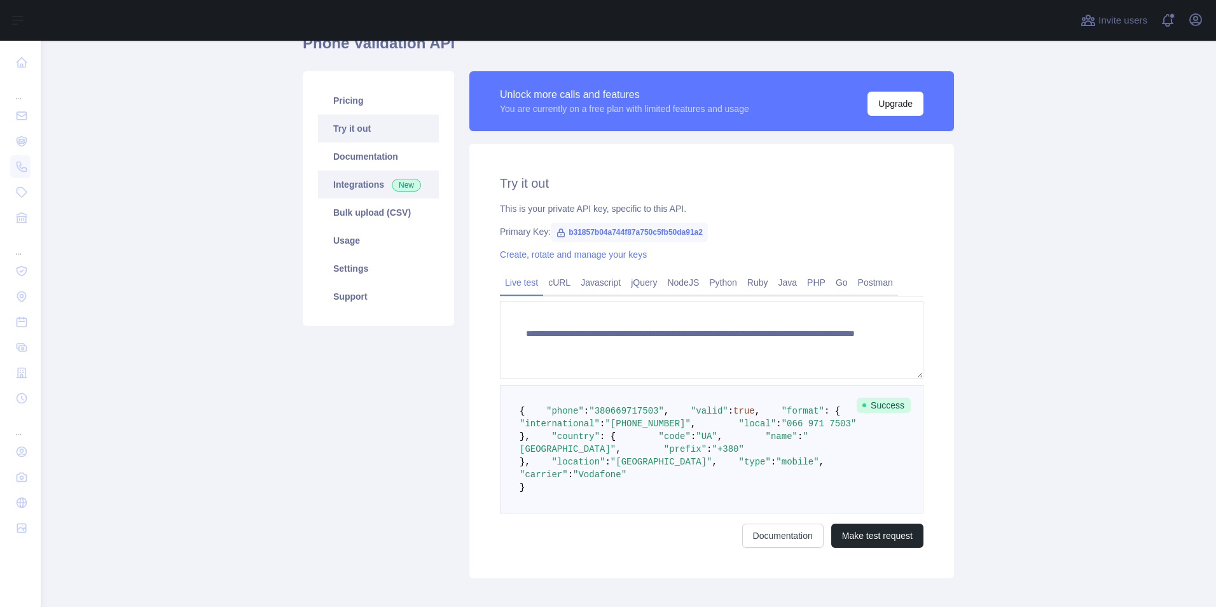
click at [374, 176] on link "Integrations New" at bounding box center [378, 184] width 121 height 28
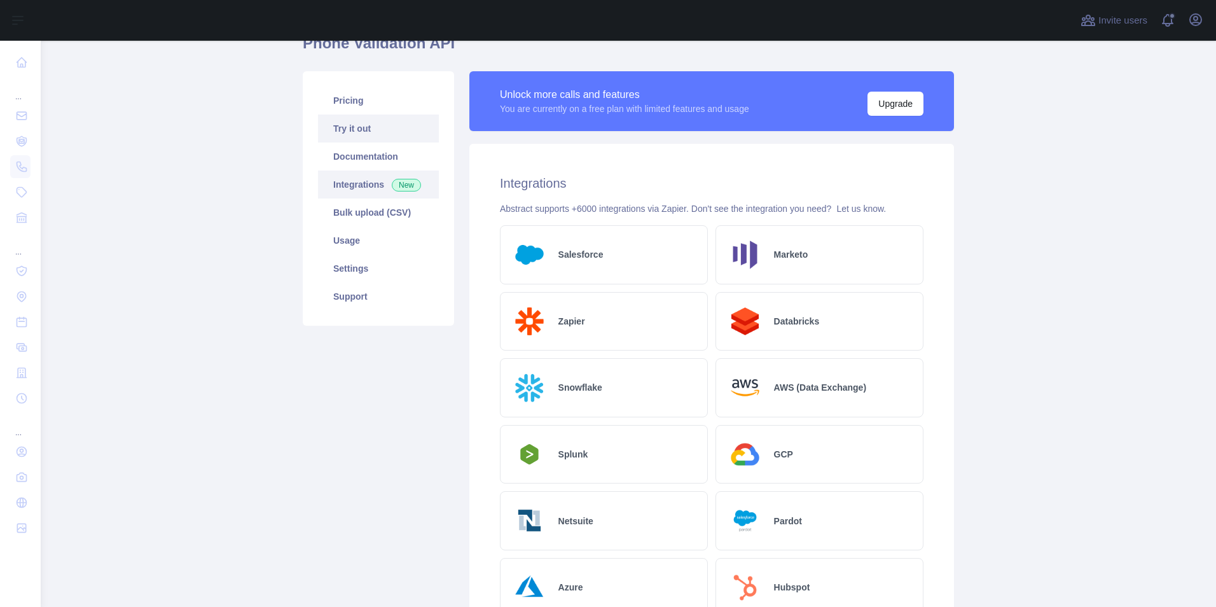
click at [403, 202] on link "Bulk upload (CSV)" at bounding box center [378, 212] width 121 height 28
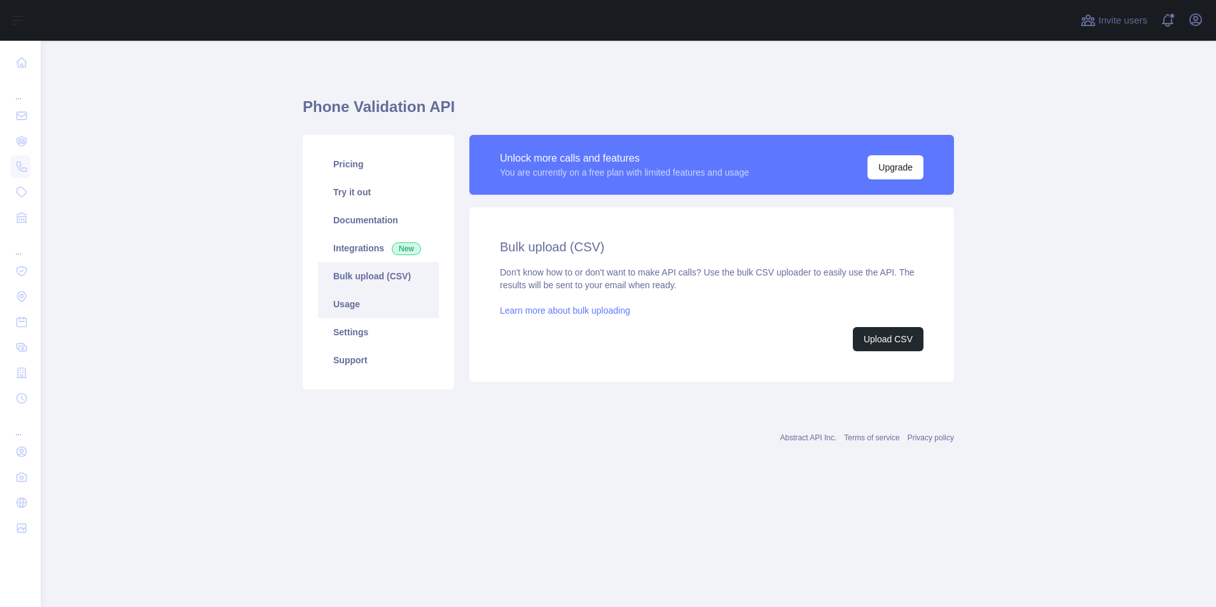
click at [373, 315] on link "Usage" at bounding box center [378, 304] width 121 height 28
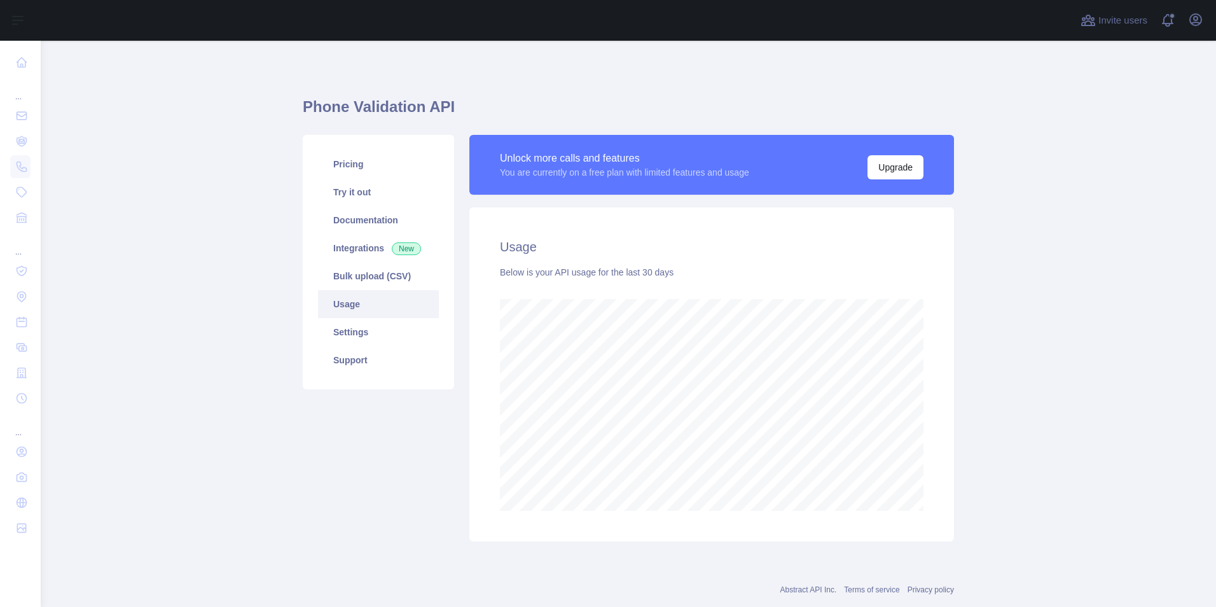
scroll to position [566, 1165]
click at [372, 332] on link "Settings" at bounding box center [378, 332] width 121 height 28
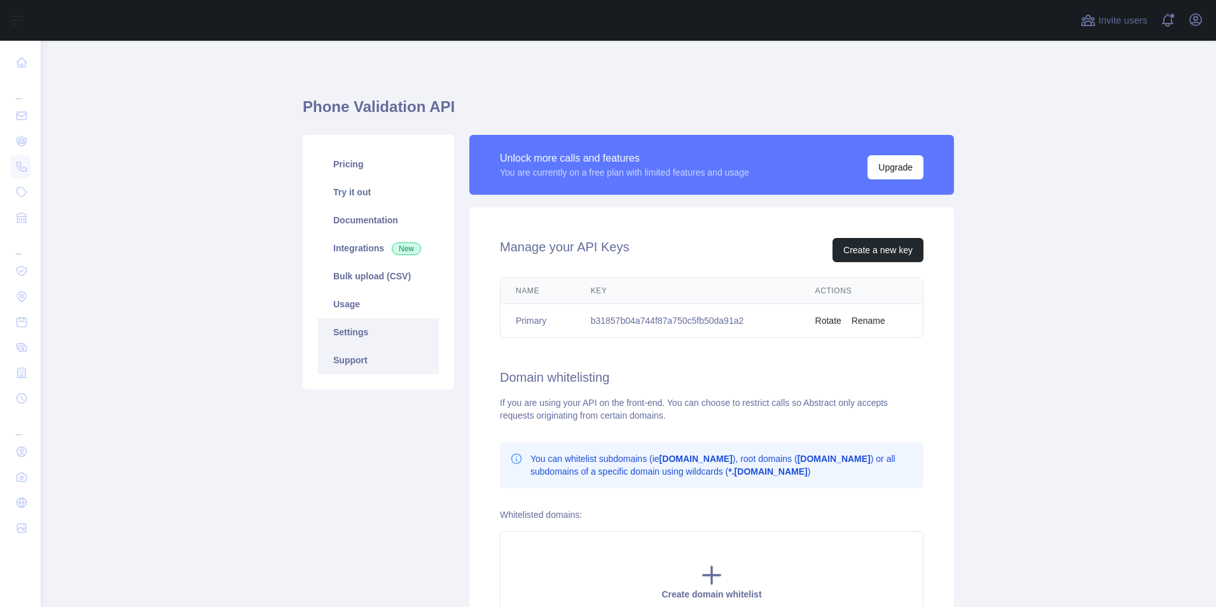
click at [367, 357] on link "Support" at bounding box center [378, 360] width 121 height 28
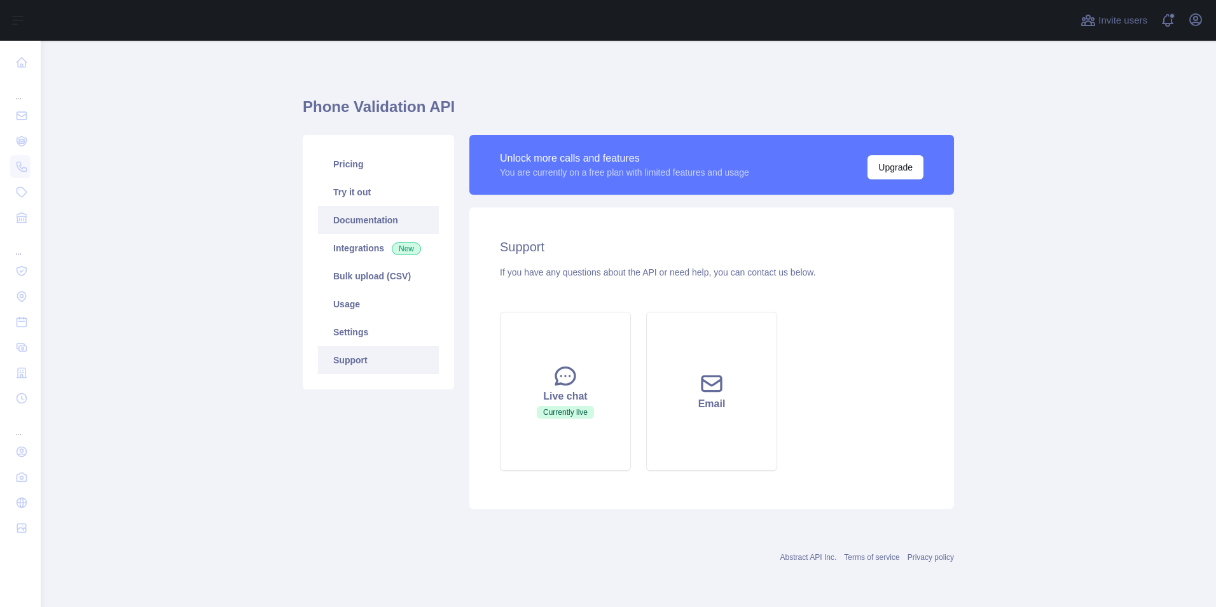
click at [372, 231] on link "Documentation" at bounding box center [378, 220] width 121 height 28
click at [355, 196] on link "Try it out" at bounding box center [378, 192] width 121 height 28
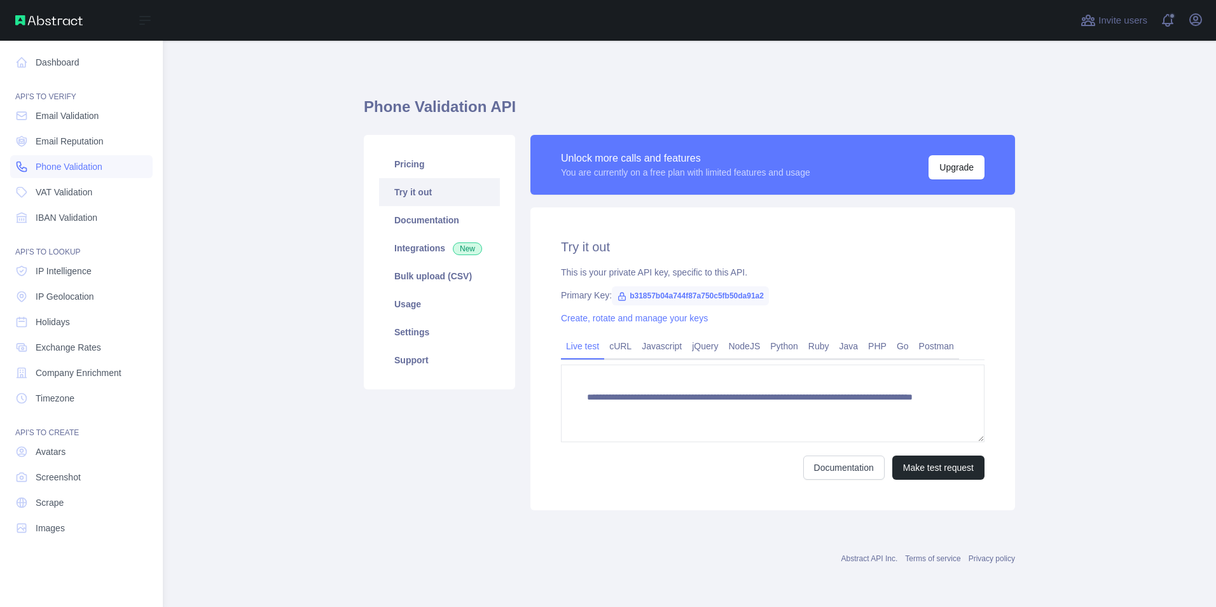
click at [67, 165] on span "Phone Validation" at bounding box center [69, 166] width 67 height 13
click at [102, 168] on span "Phone Validation" at bounding box center [69, 166] width 67 height 13
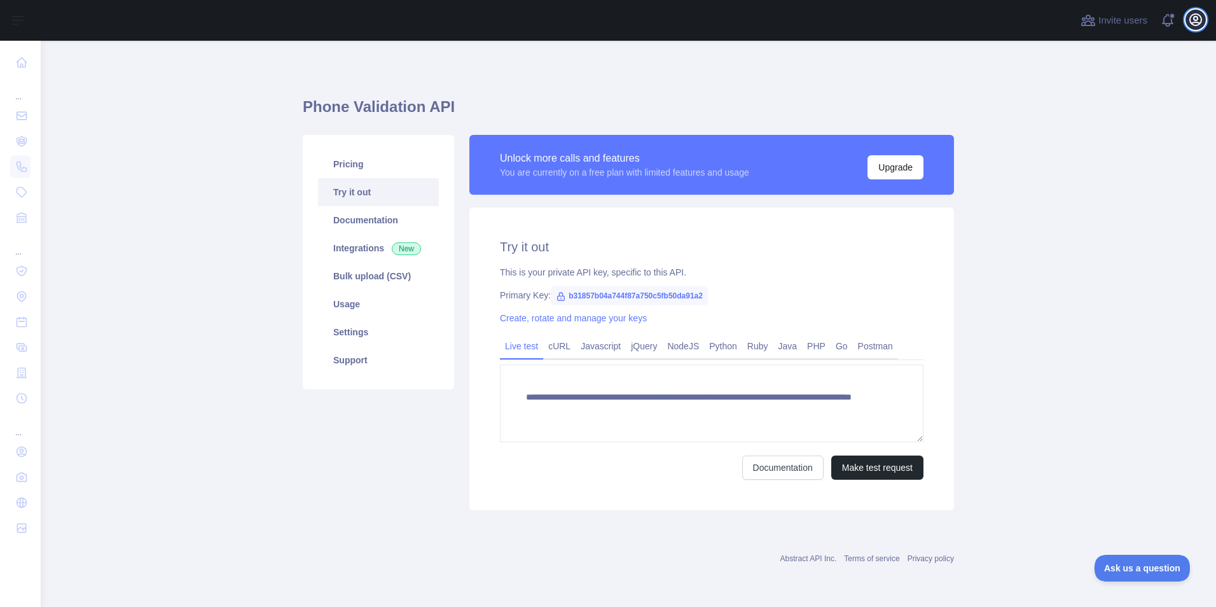
click at [1191, 22] on icon "button" at bounding box center [1195, 19] width 15 height 15
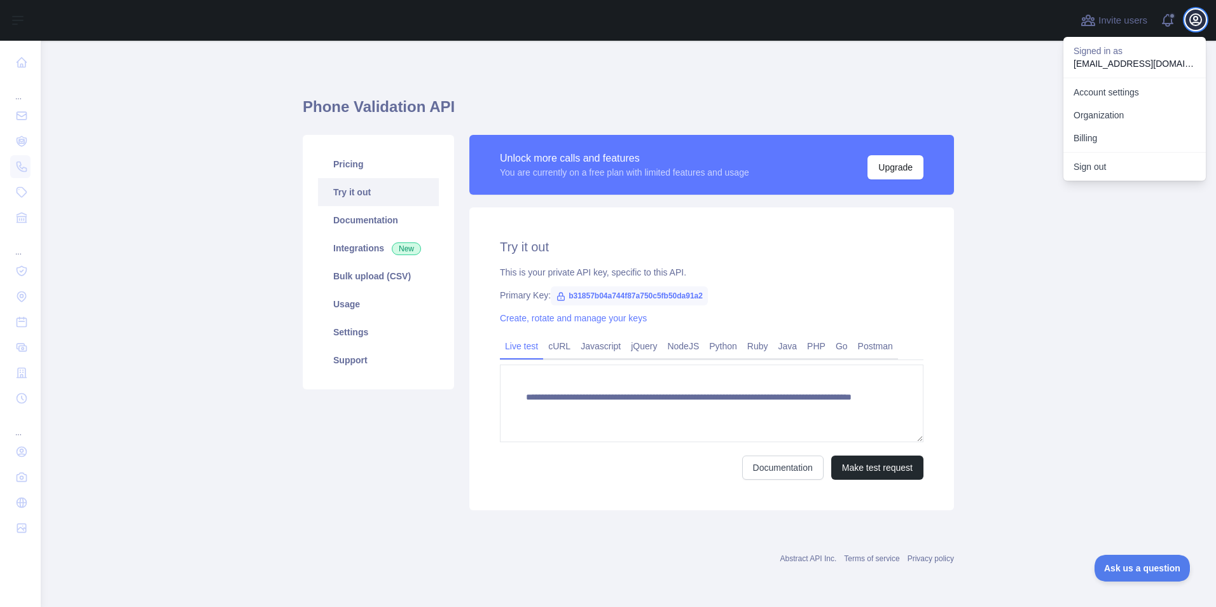
click at [1191, 22] on icon "button" at bounding box center [1195, 19] width 15 height 15
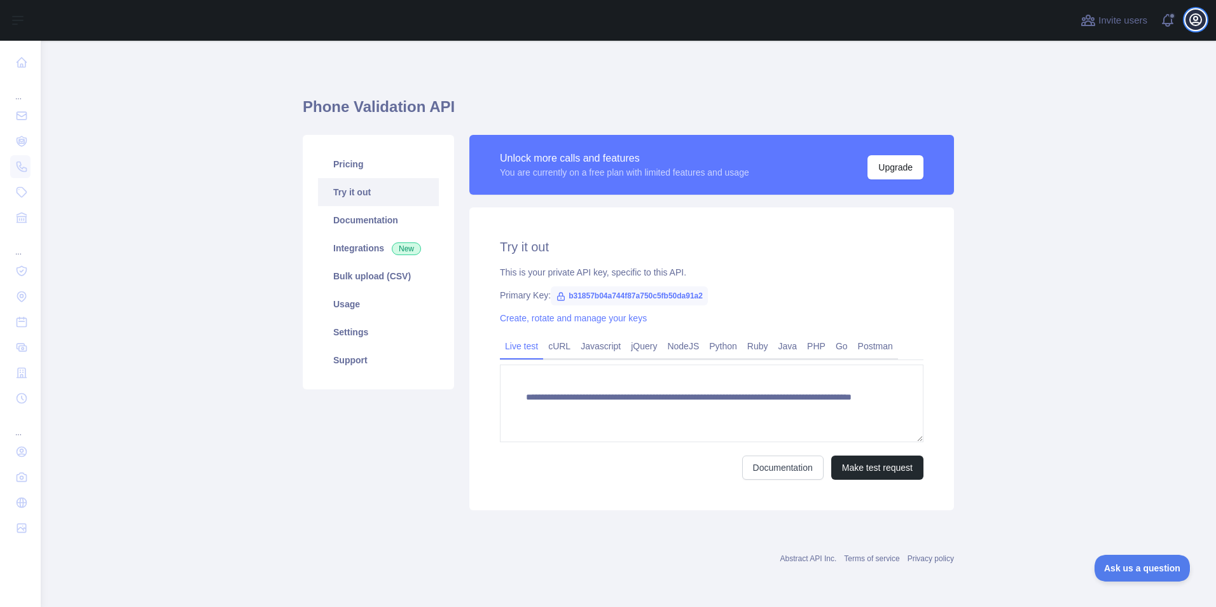
click at [1191, 22] on icon "button" at bounding box center [1195, 19] width 15 height 15
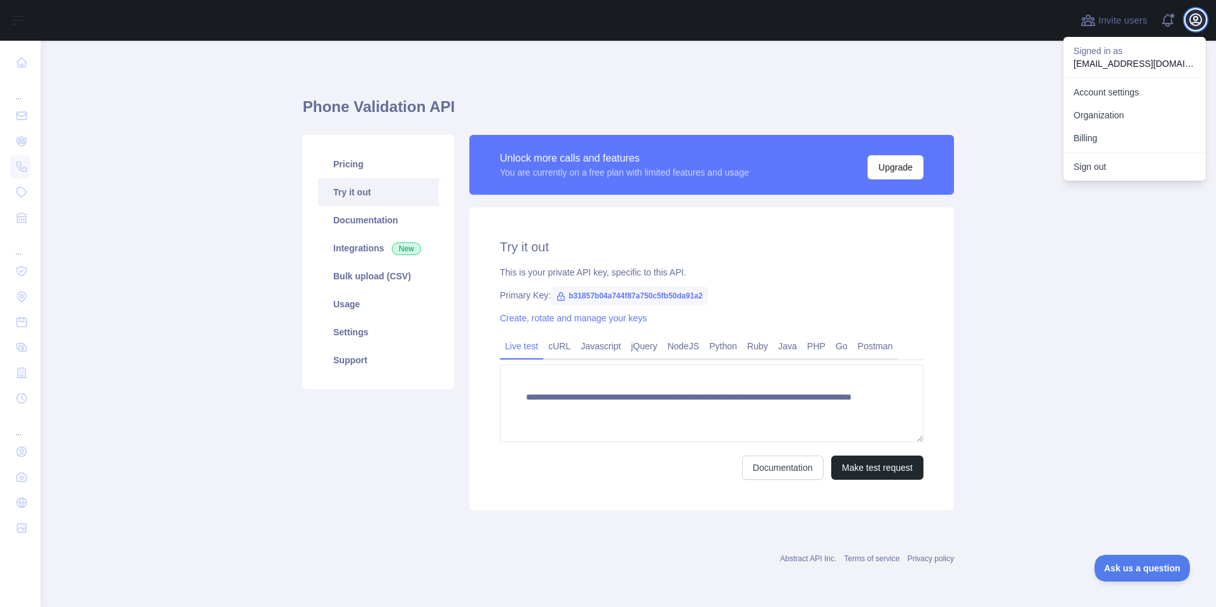
click at [1191, 22] on icon "button" at bounding box center [1195, 19] width 15 height 15
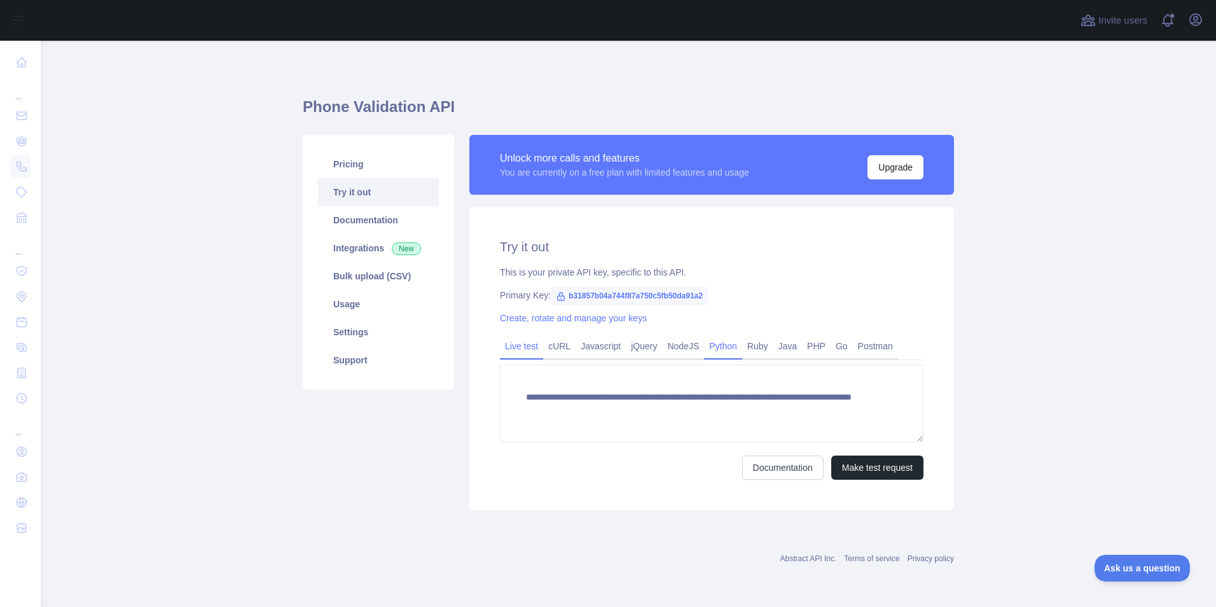
click at [722, 352] on link "Python" at bounding box center [723, 346] width 38 height 20
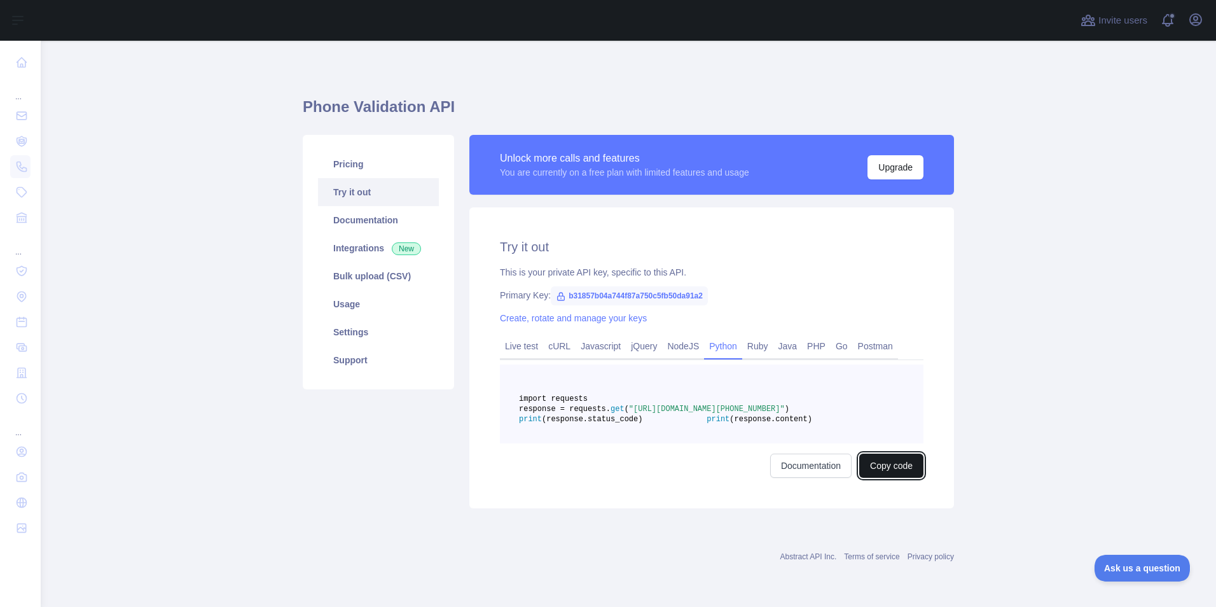
click at [878, 477] on button "Copy code" at bounding box center [891, 465] width 64 height 24
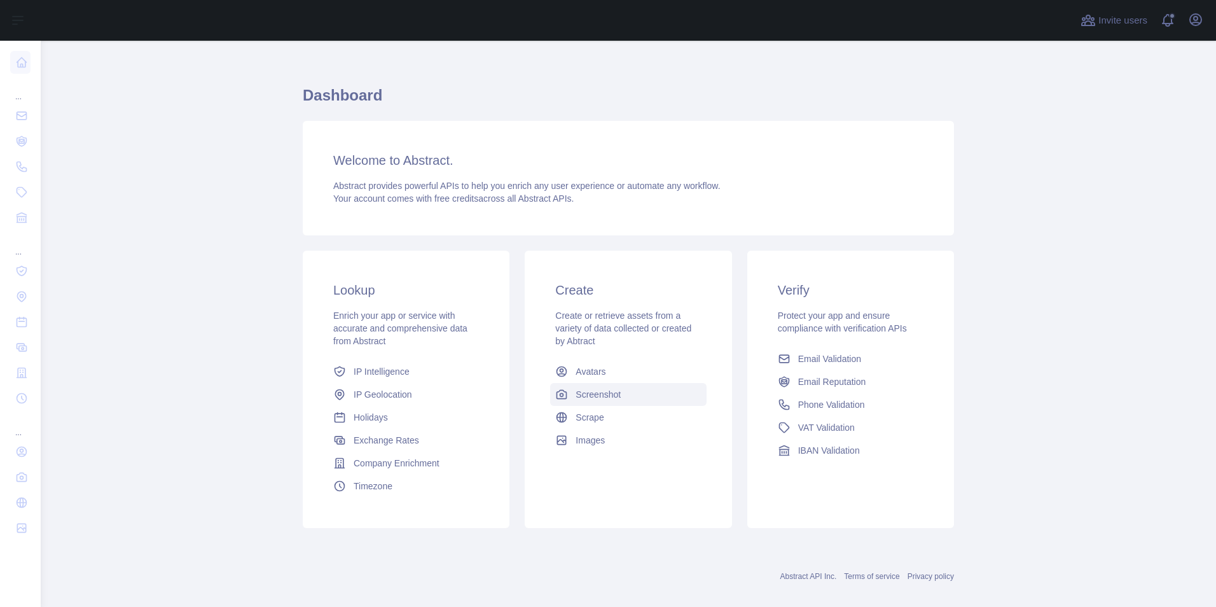
scroll to position [27, 0]
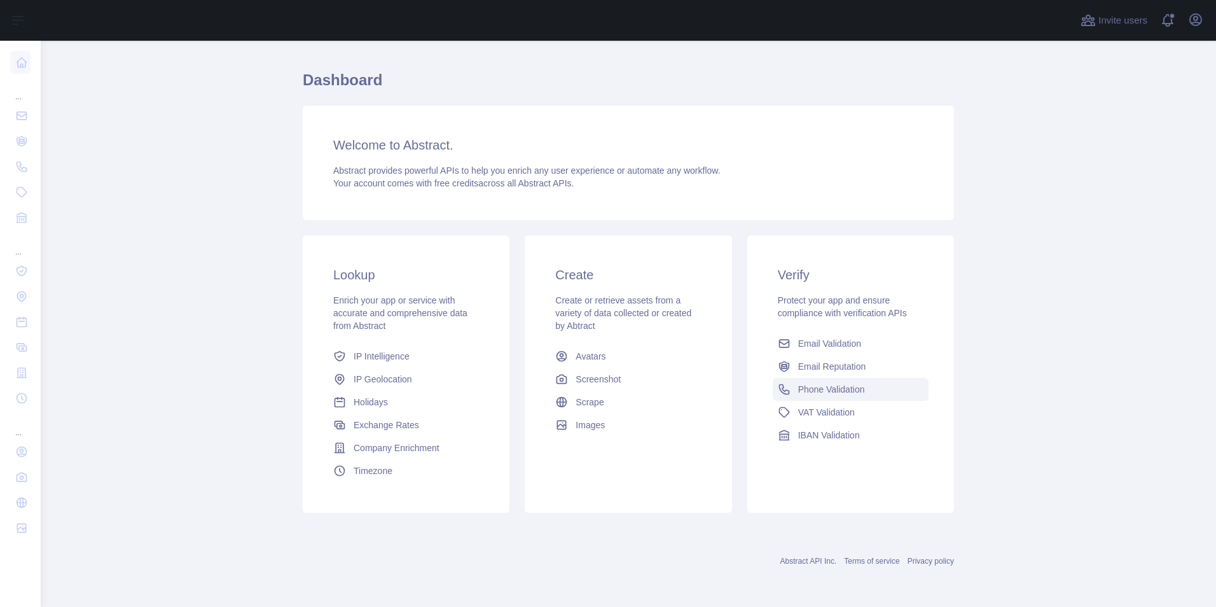
click at [839, 391] on span "Phone Validation" at bounding box center [831, 389] width 67 height 13
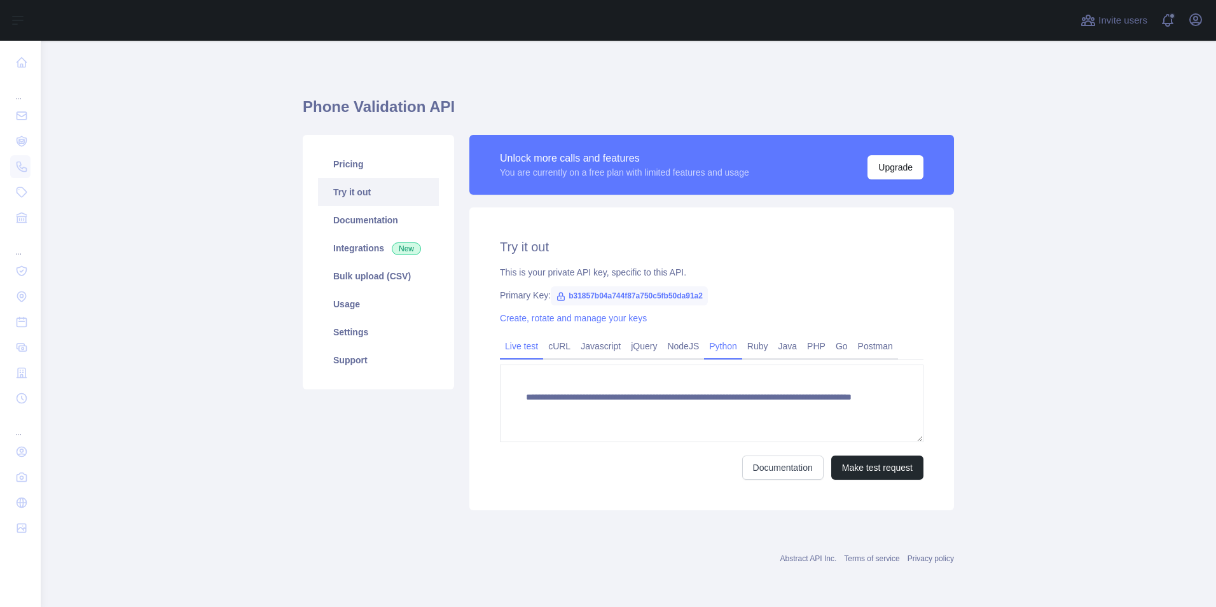
click at [725, 350] on link "Python" at bounding box center [723, 346] width 38 height 20
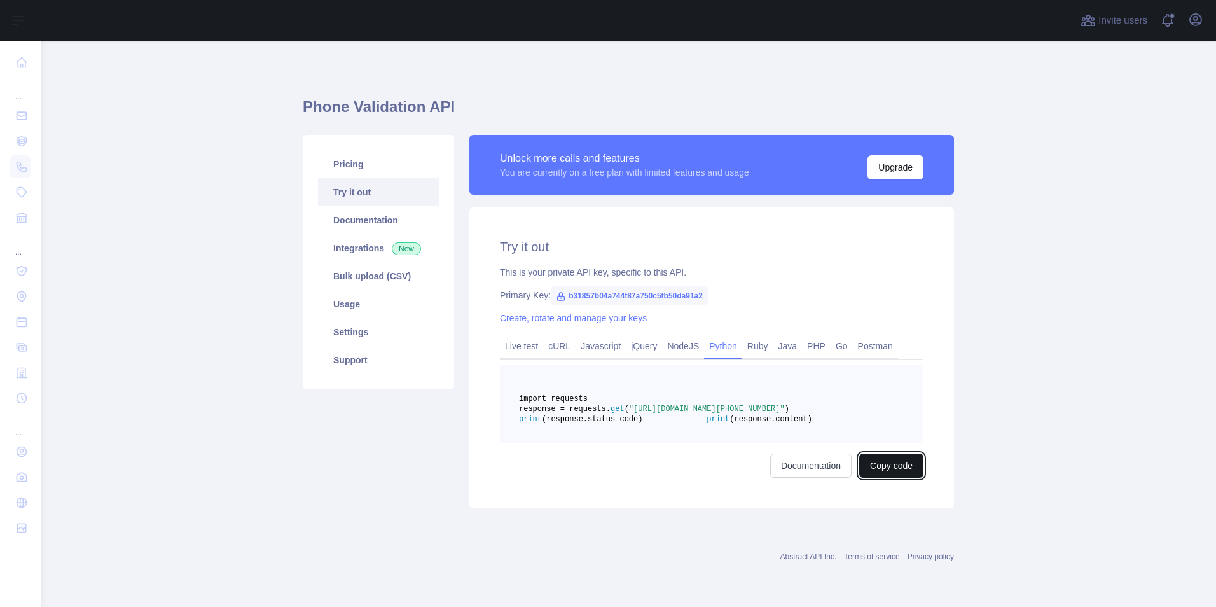
click at [886, 477] on button "Copy code" at bounding box center [891, 465] width 64 height 24
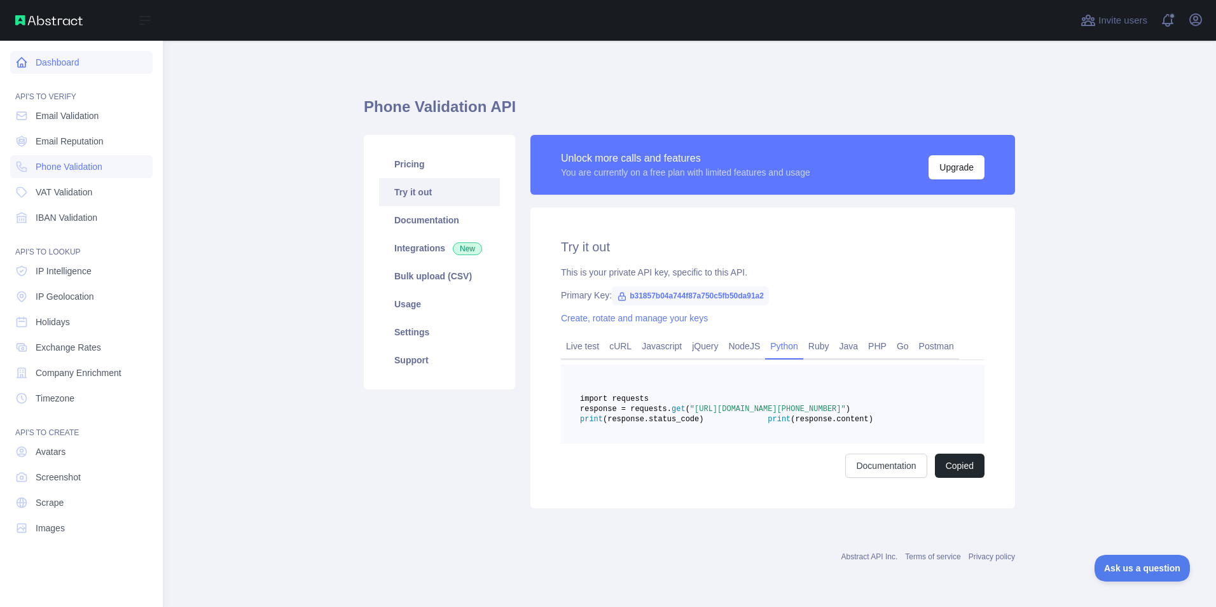
click at [72, 62] on link "Dashboard" at bounding box center [81, 62] width 142 height 23
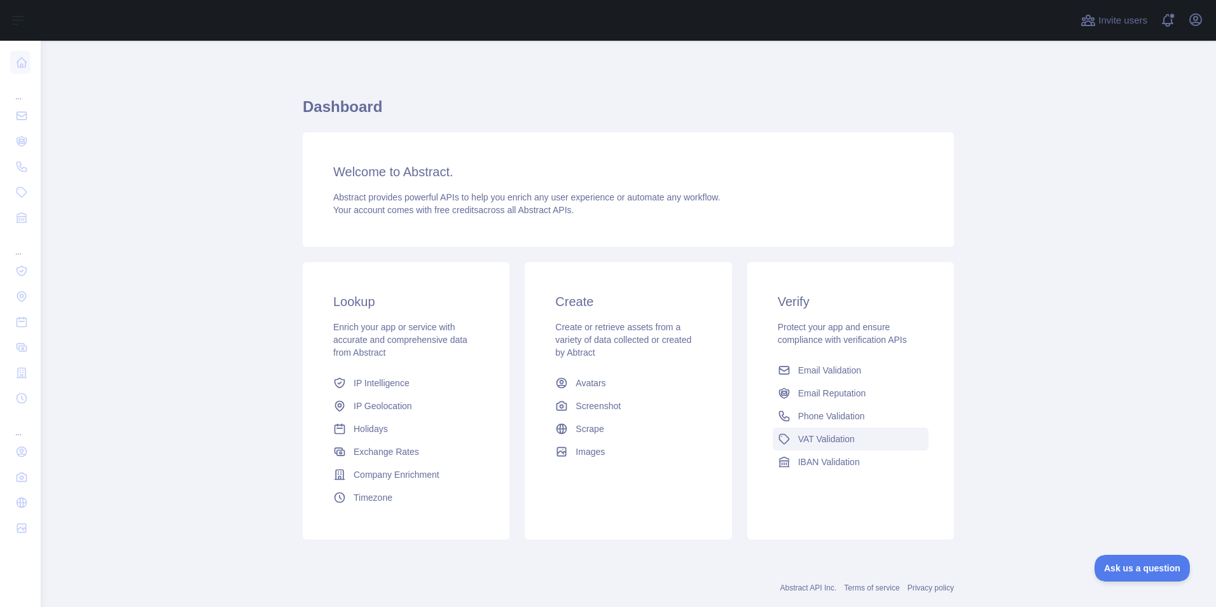
click at [840, 444] on span "VAT Validation" at bounding box center [826, 438] width 57 height 13
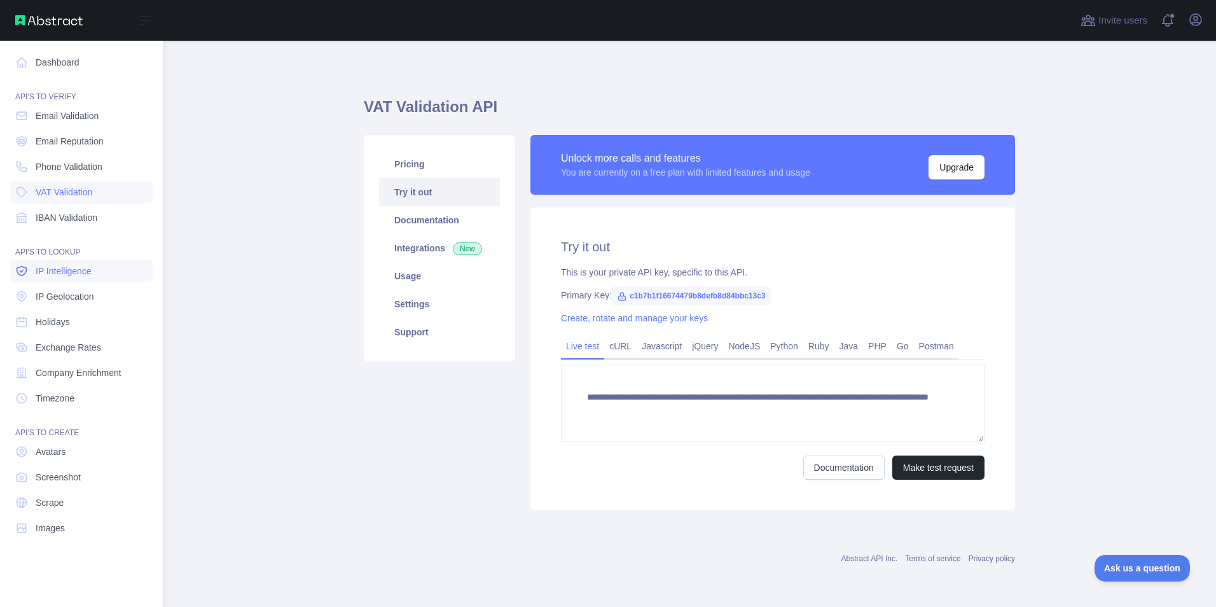
click at [72, 277] on span "IP Intelligence" at bounding box center [64, 270] width 56 height 13
click at [72, 296] on span "IP Geolocation" at bounding box center [65, 296] width 58 height 13
click at [74, 275] on span "IP Intelligence" at bounding box center [64, 270] width 56 height 13
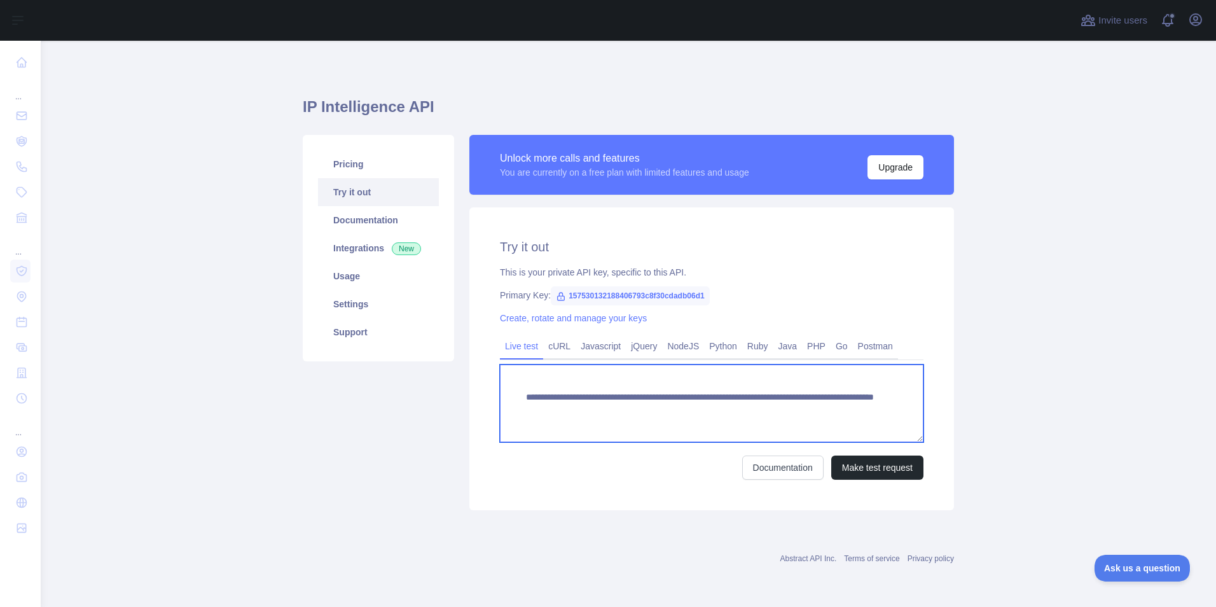
drag, startPoint x: 829, startPoint y: 410, endPoint x: 768, endPoint y: 418, distance: 61.6
click at [768, 418] on textarea "**********" at bounding box center [711, 403] width 423 height 78
type textarea "**********"
